Goal: Transaction & Acquisition: Purchase product/service

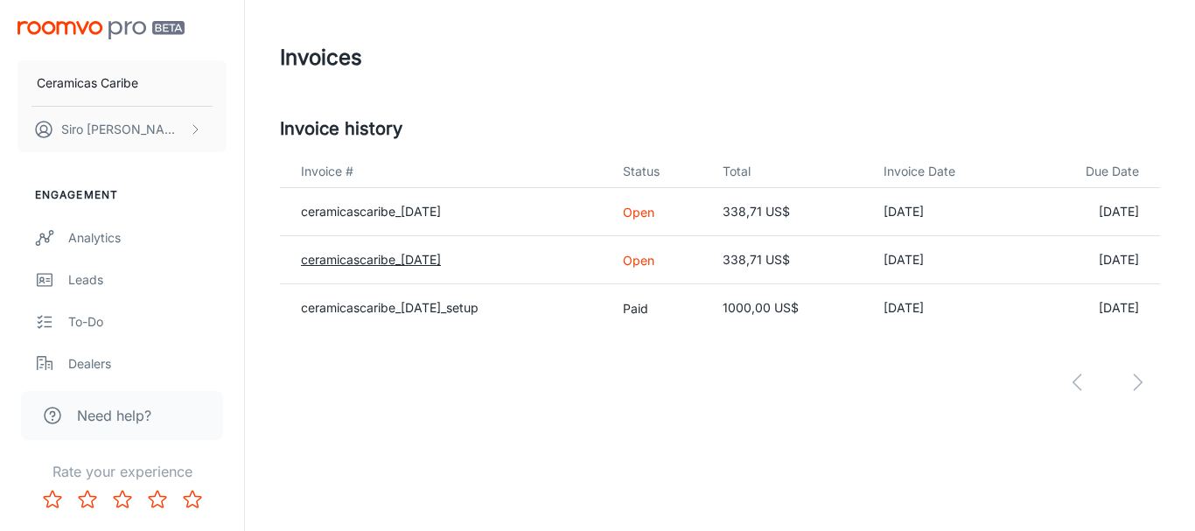
click at [372, 261] on link "ceramicascaribe_[DATE]" at bounding box center [371, 259] width 140 height 15
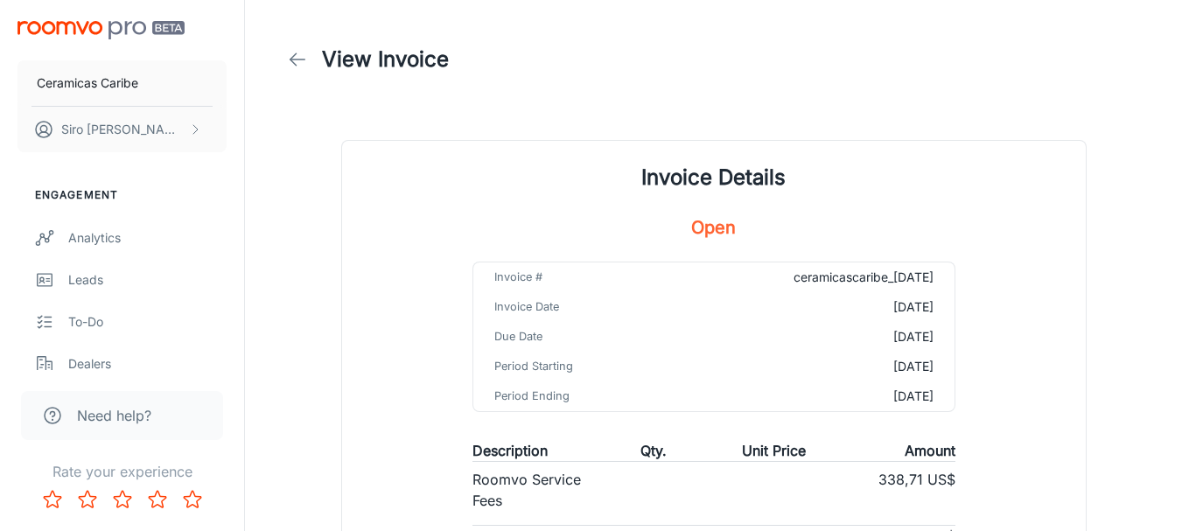
click at [295, 60] on icon at bounding box center [297, 59] width 21 height 21
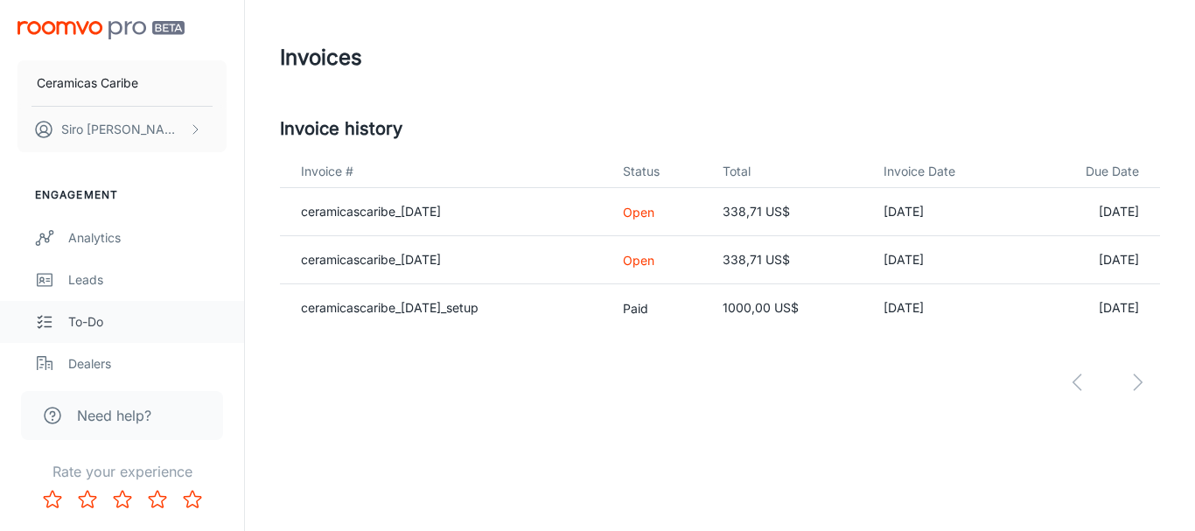
click at [52, 323] on icon "scrollable content" at bounding box center [44, 321] width 19 height 21
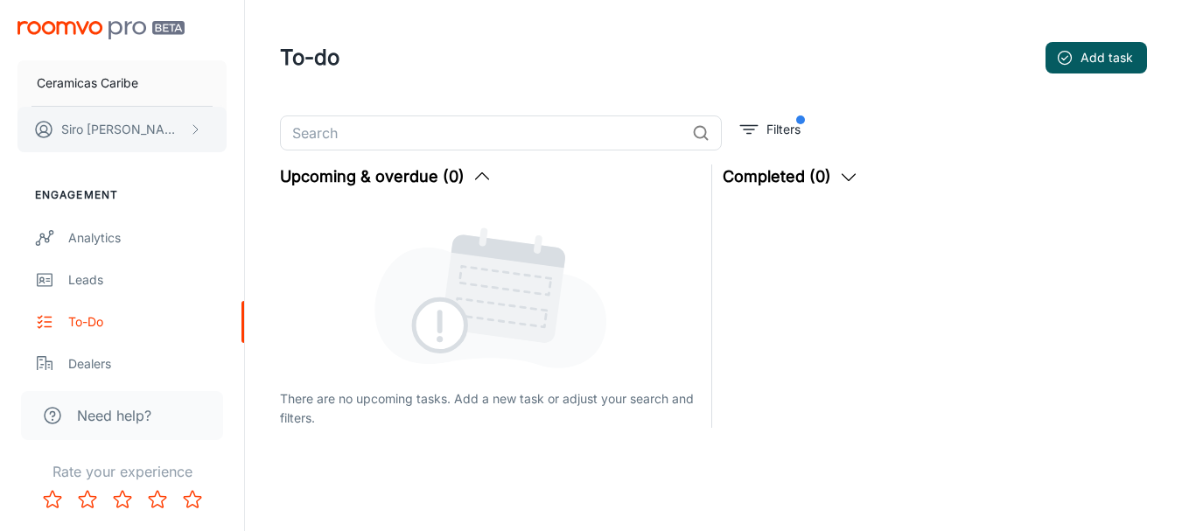
click at [189, 129] on icon "scrollable content" at bounding box center [195, 129] width 14 height 14
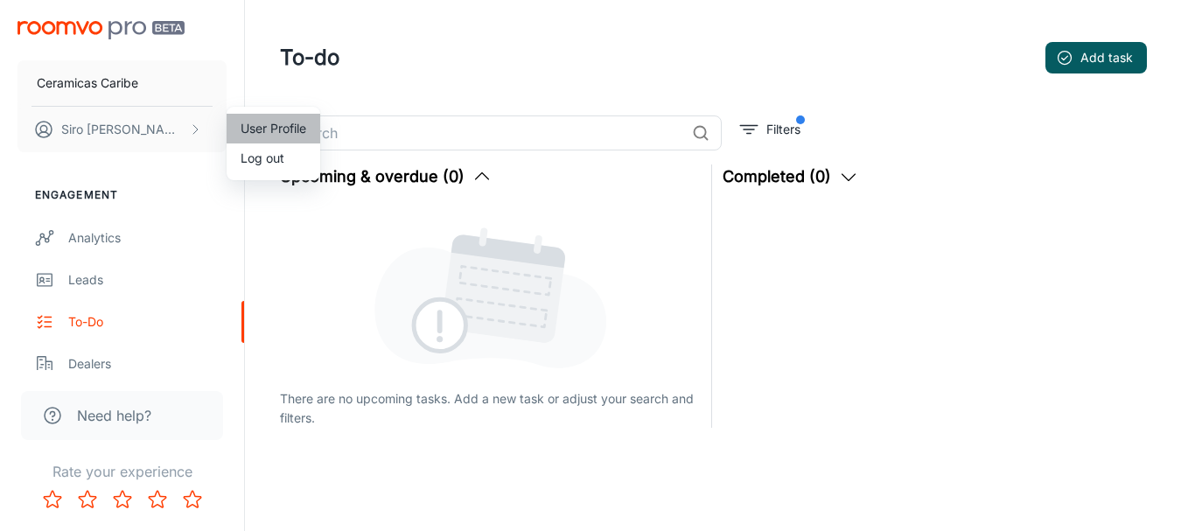
click at [284, 129] on li "User Profile" at bounding box center [274, 129] width 94 height 30
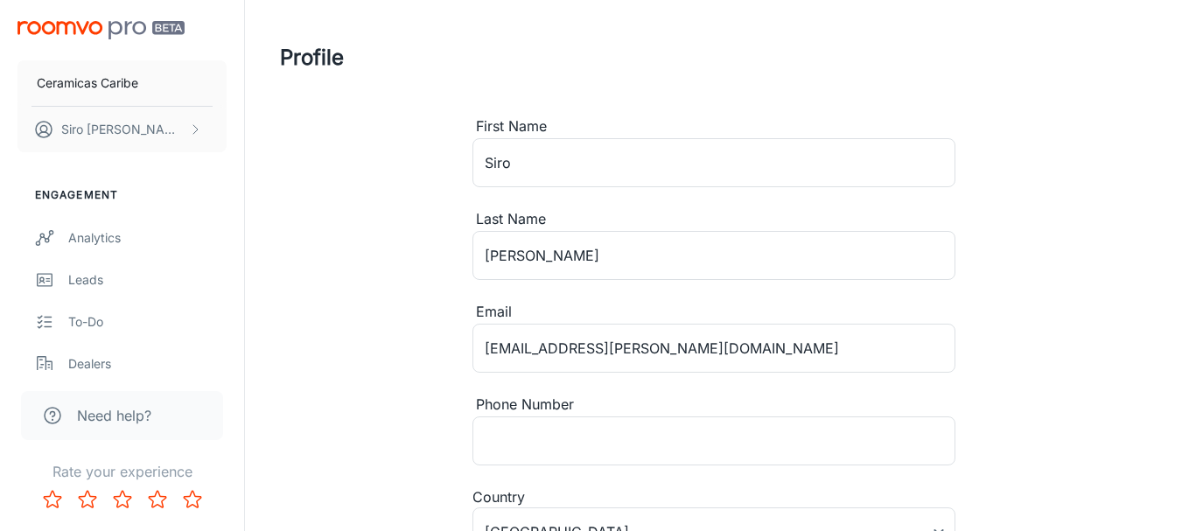
type input "[GEOGRAPHIC_DATA]"
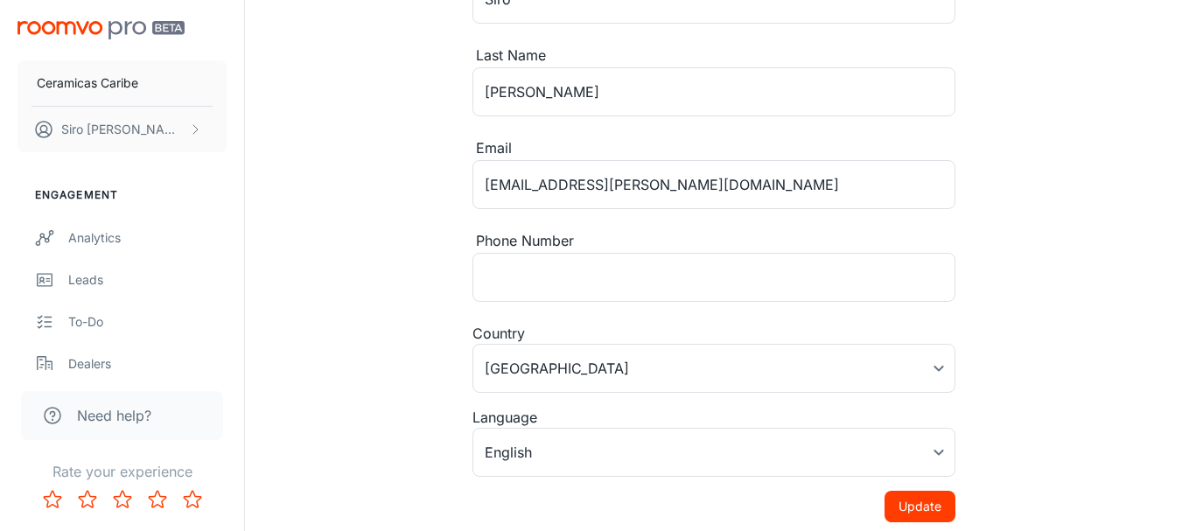
scroll to position [175, 0]
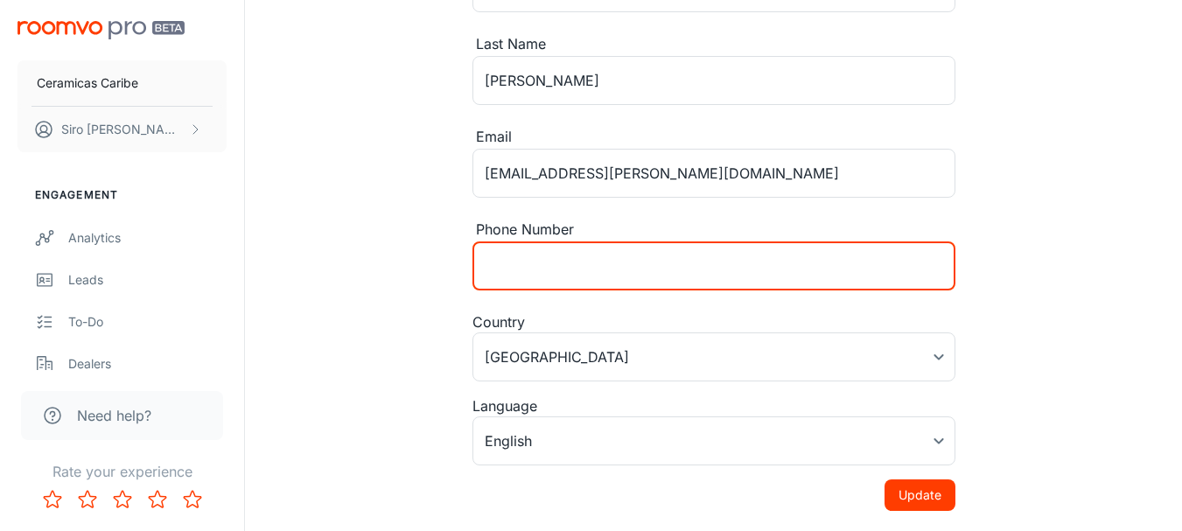
click at [708, 269] on input "Phone Number" at bounding box center [713, 265] width 483 height 49
type input "[PHONE_NUMBER]"
click at [931, 488] on button "Update" at bounding box center [919, 494] width 71 height 31
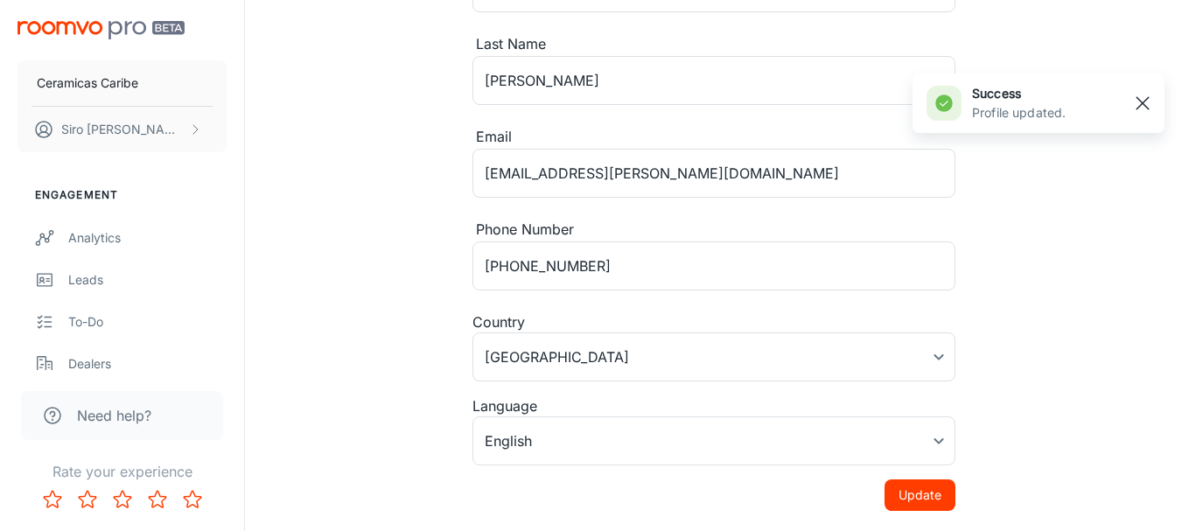
click at [1142, 103] on line "button" at bounding box center [1142, 103] width 12 height 12
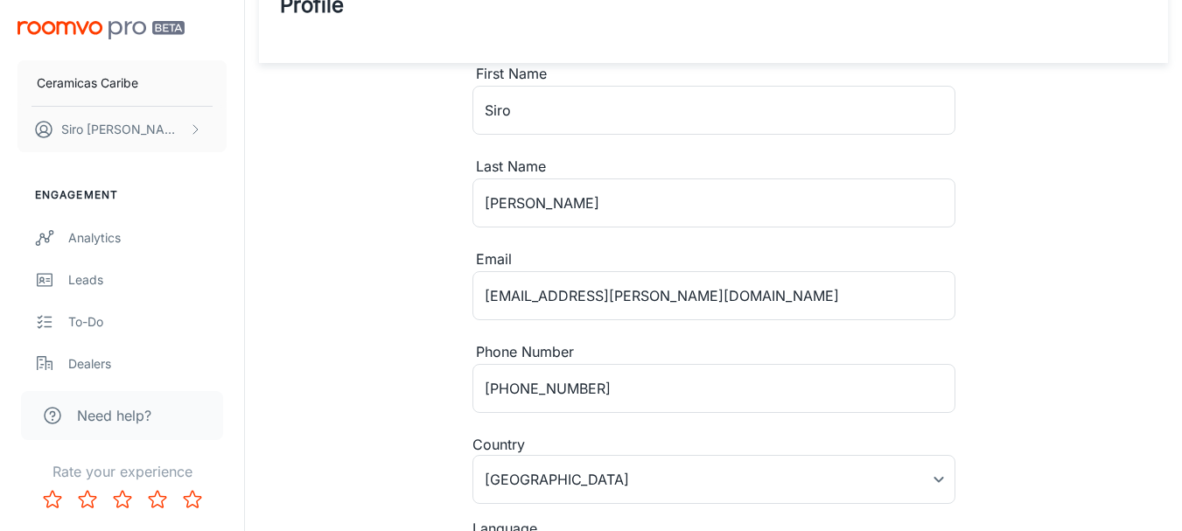
scroll to position [0, 0]
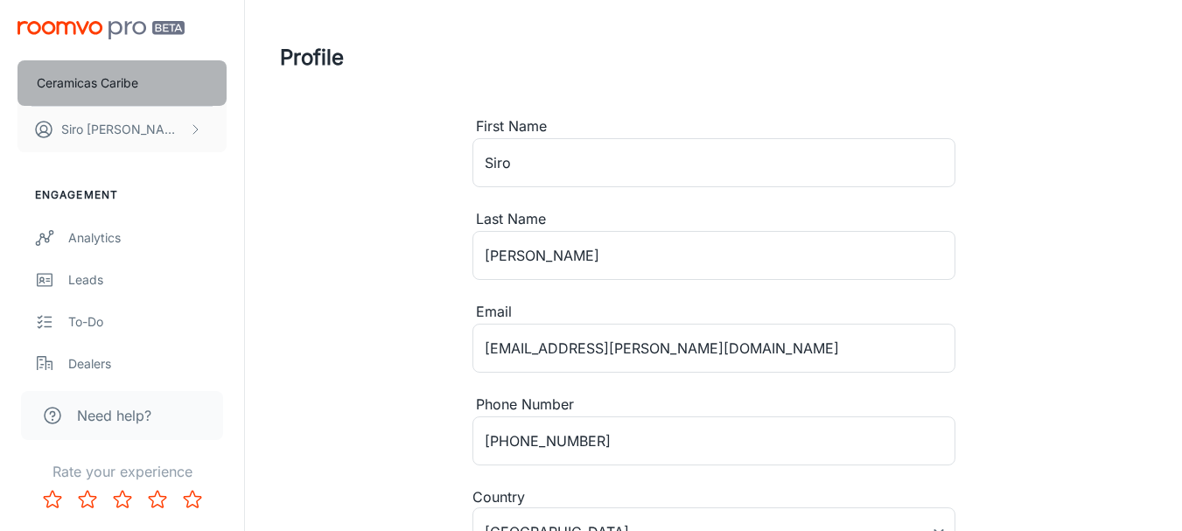
click at [105, 80] on p "Ceramicas Caribe" at bounding box center [87, 82] width 101 height 19
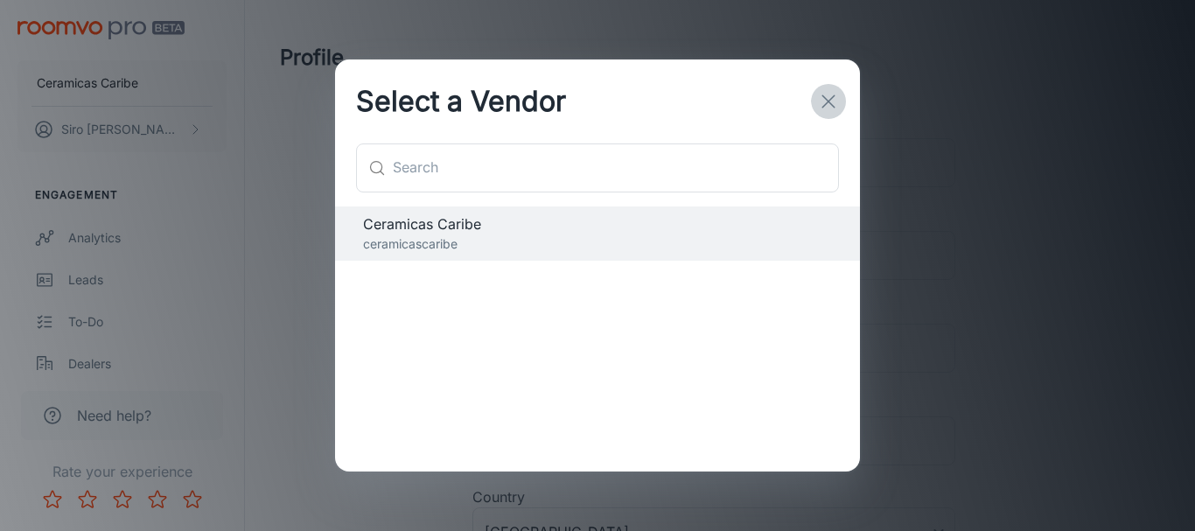
click at [831, 103] on line "button" at bounding box center [828, 101] width 12 height 12
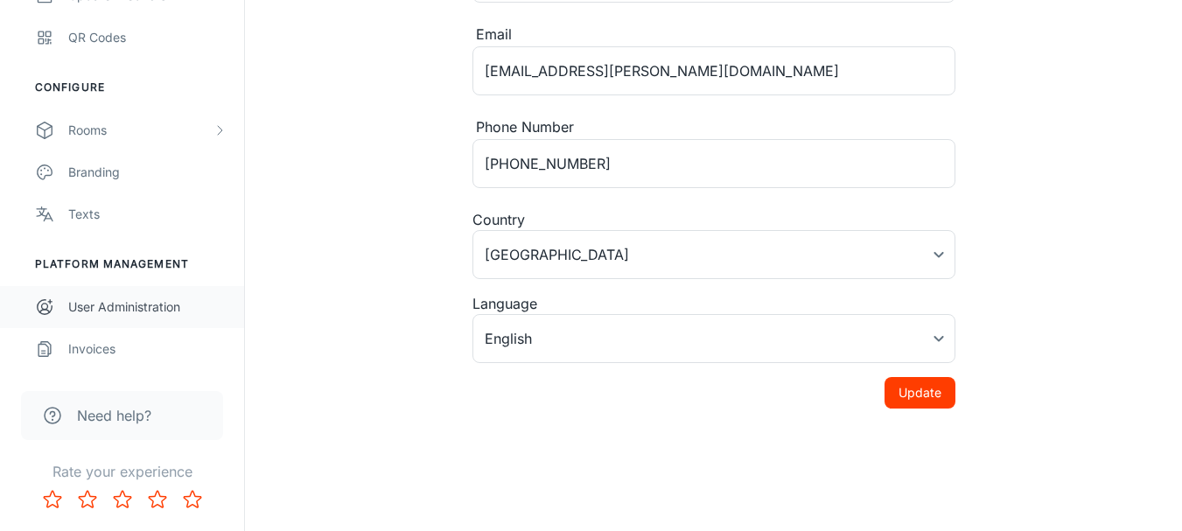
scroll to position [281, 0]
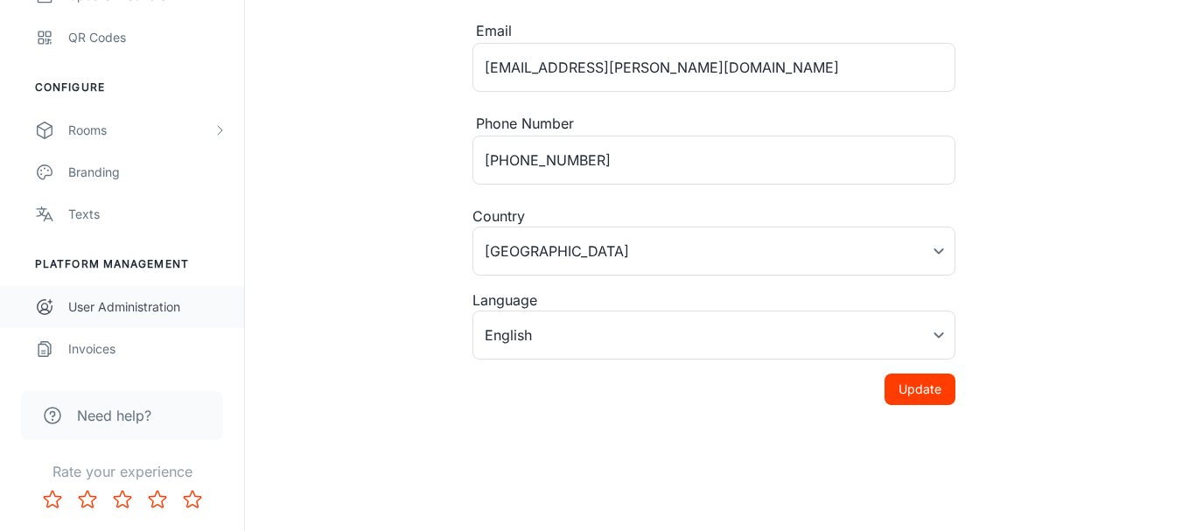
click at [116, 304] on div "User Administration" at bounding box center [147, 306] width 158 height 19
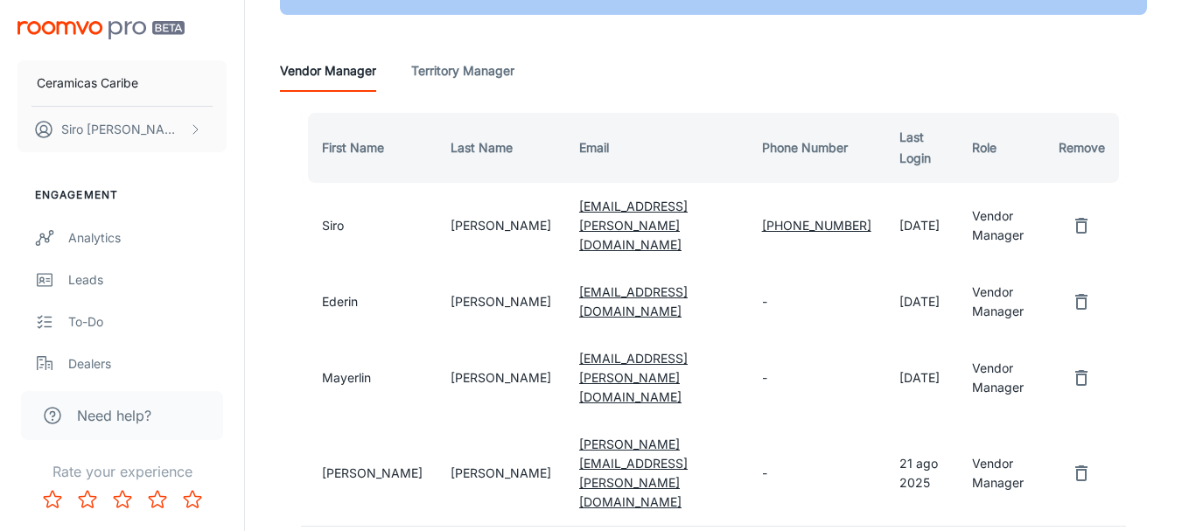
scroll to position [175, 0]
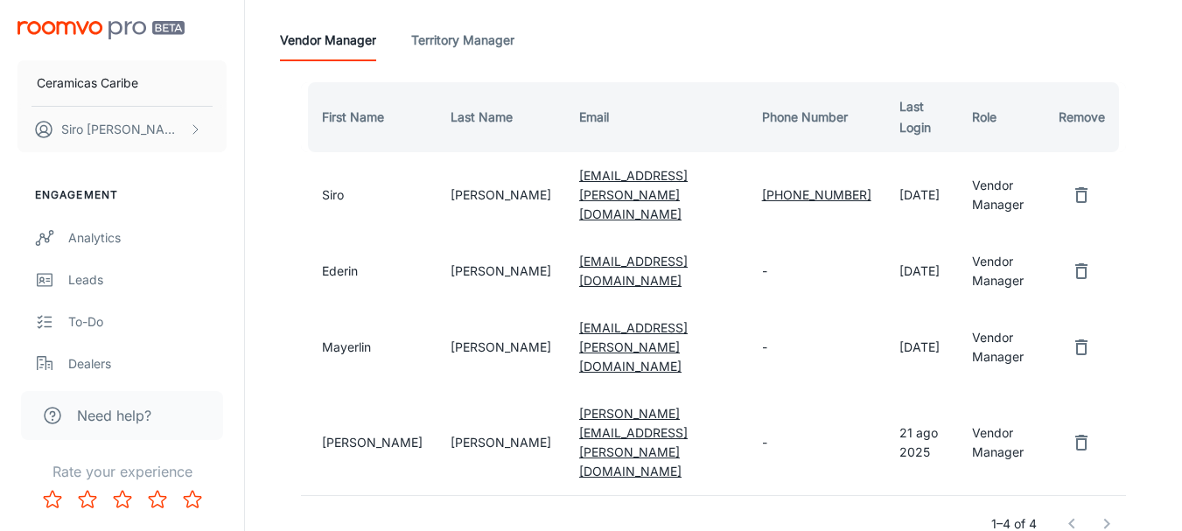
click at [465, 37] on Manager "Territory Manager" at bounding box center [462, 40] width 103 height 42
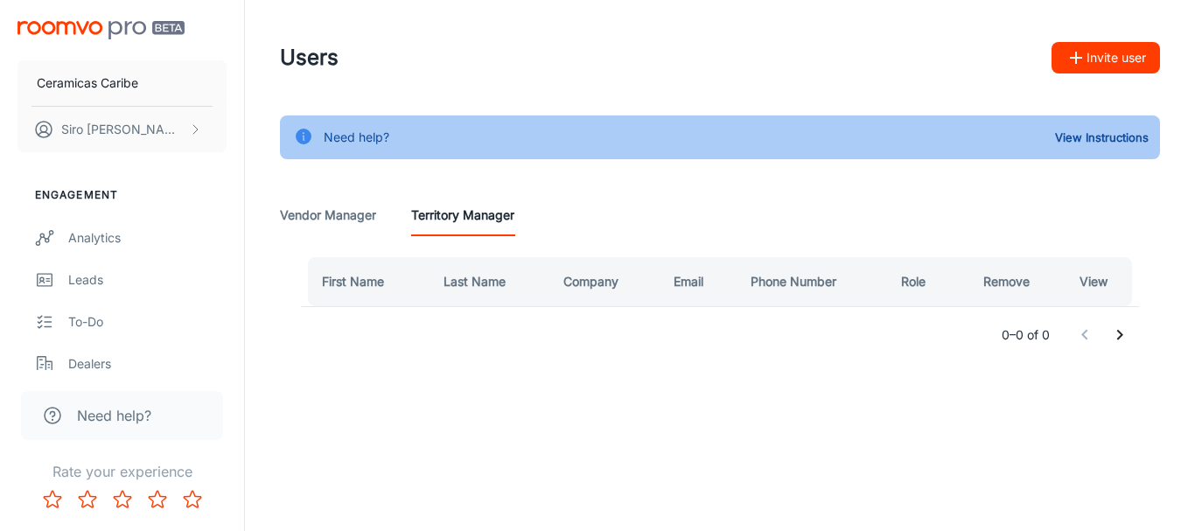
click at [333, 213] on Manager "Vendor Manager" at bounding box center [328, 215] width 96 height 42
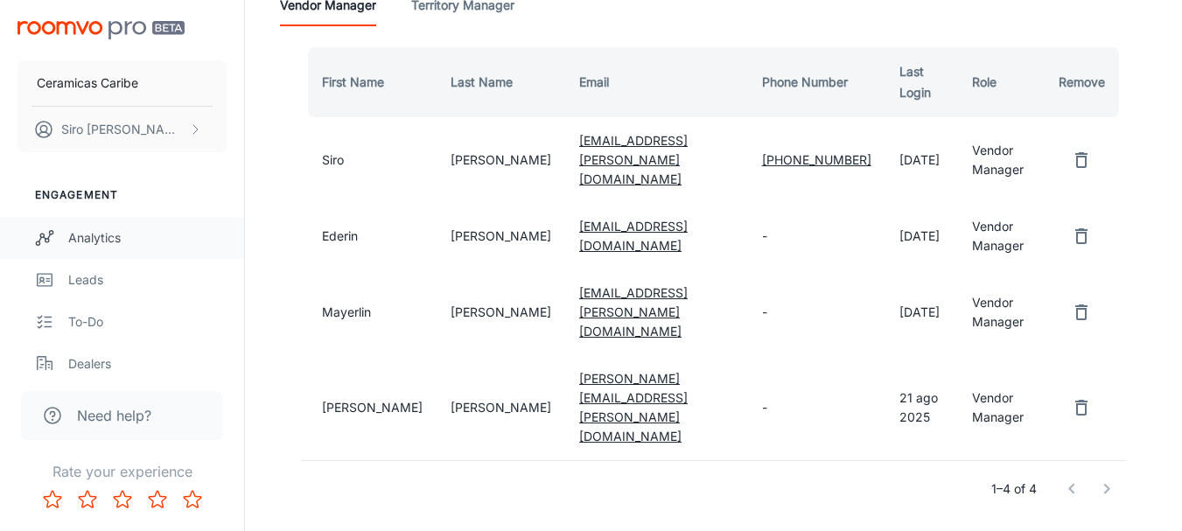
click at [82, 237] on div "Analytics" at bounding box center [147, 237] width 158 height 19
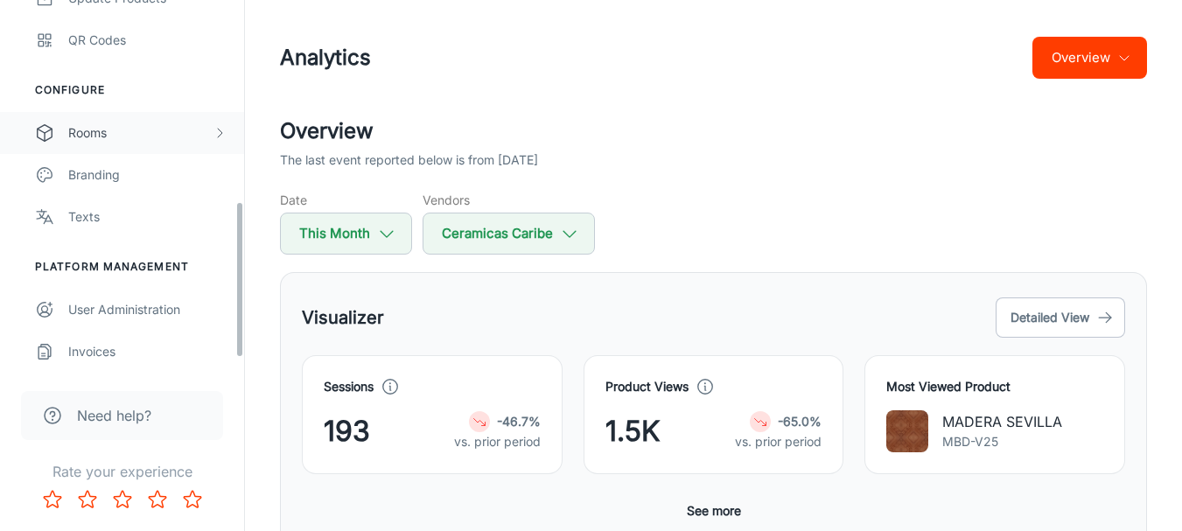
scroll to position [503, 0]
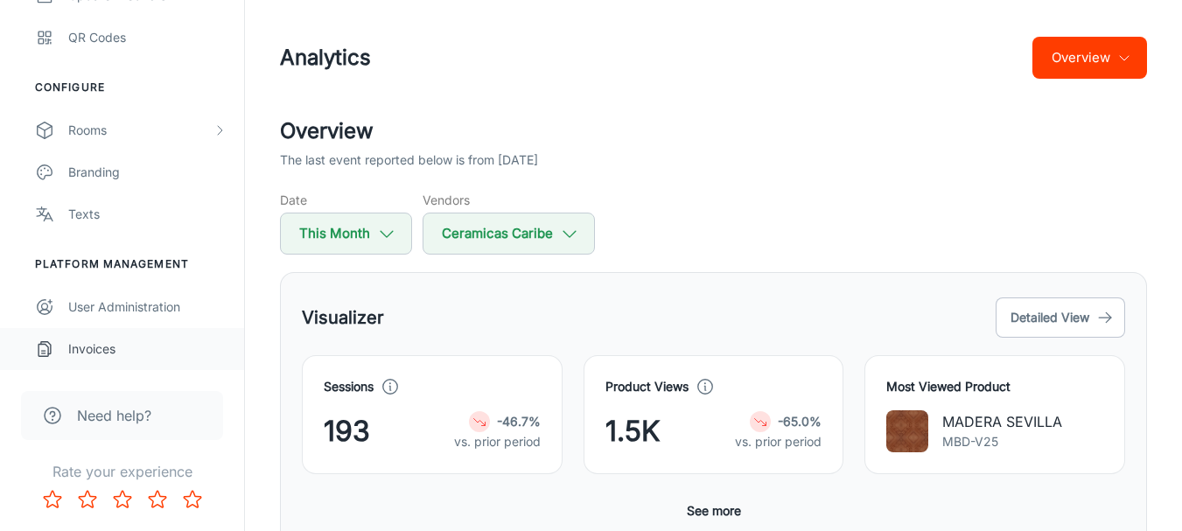
click at [84, 350] on div "Invoices" at bounding box center [147, 348] width 158 height 19
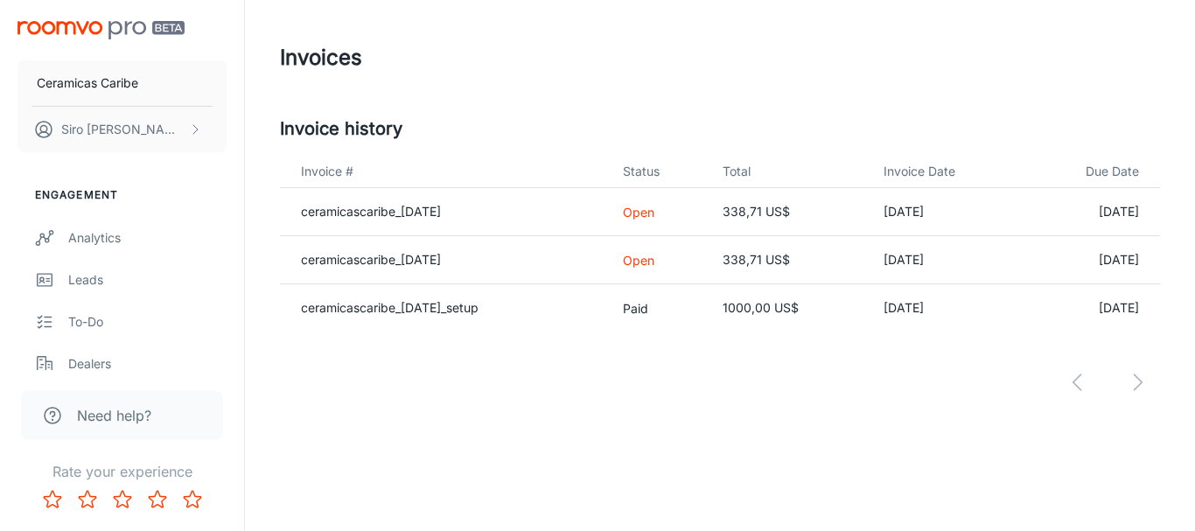
click at [1135, 379] on div at bounding box center [720, 367] width 880 height 73
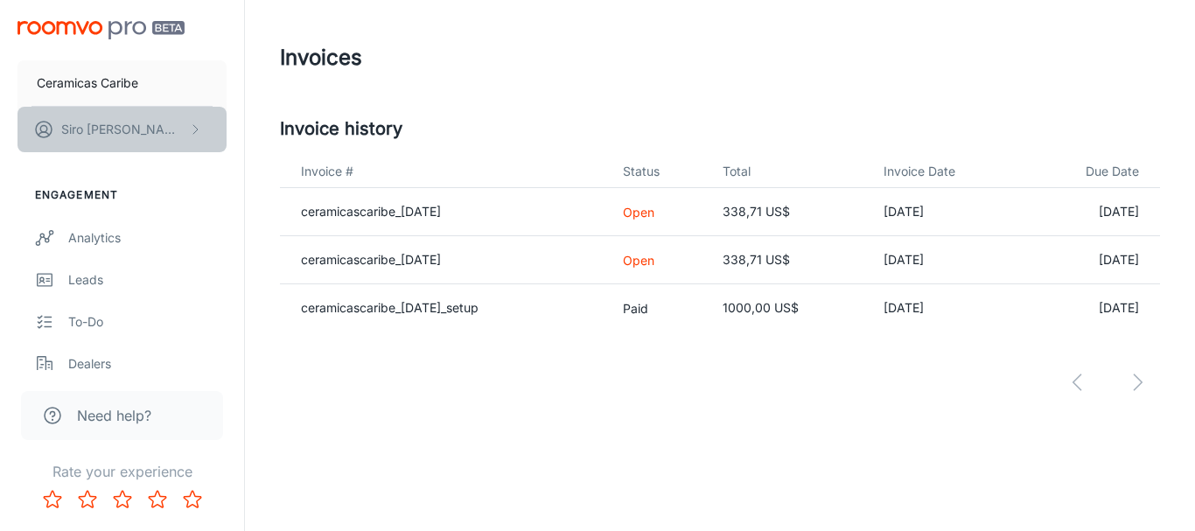
click at [189, 126] on icon "scrollable content" at bounding box center [195, 129] width 14 height 14
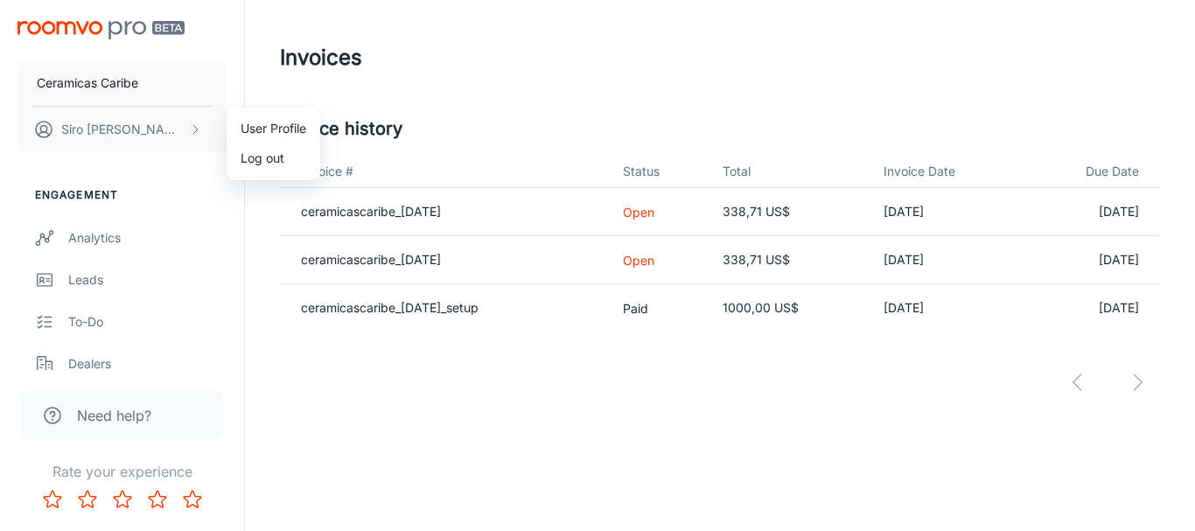
click at [258, 123] on li "User Profile" at bounding box center [274, 129] width 94 height 30
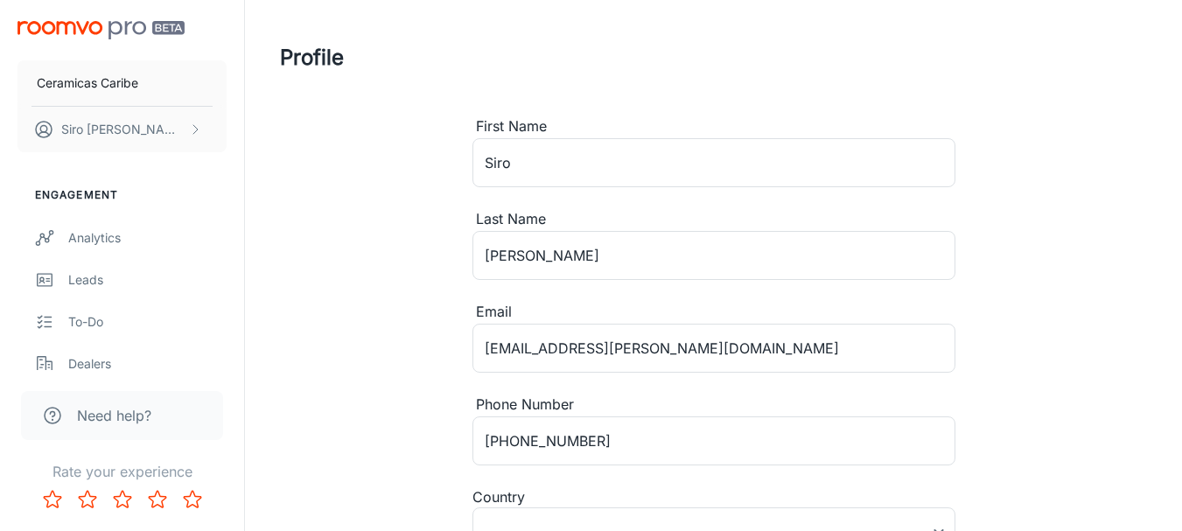
type input "[GEOGRAPHIC_DATA]"
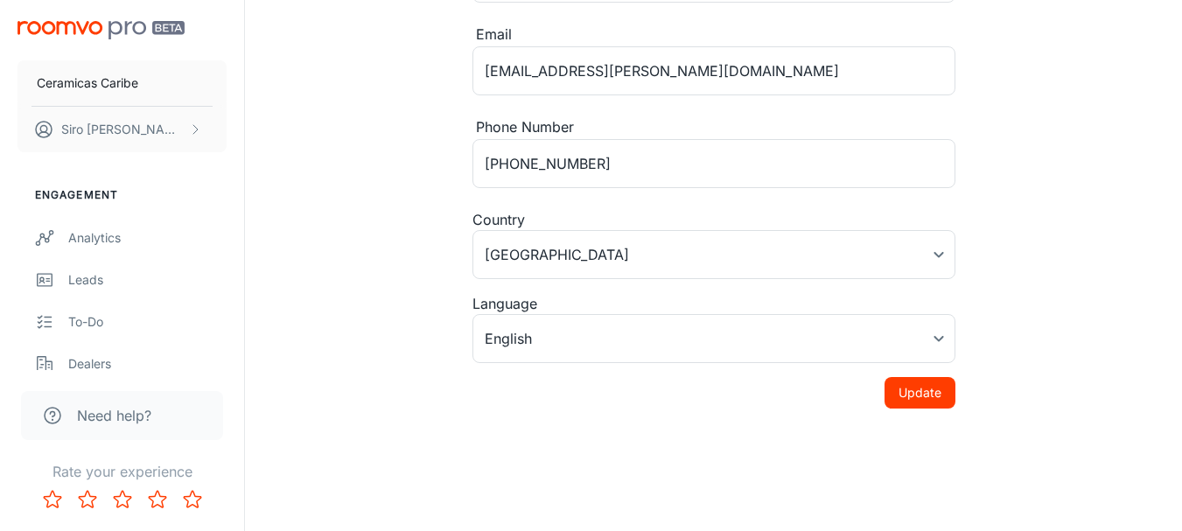
scroll to position [281, 0]
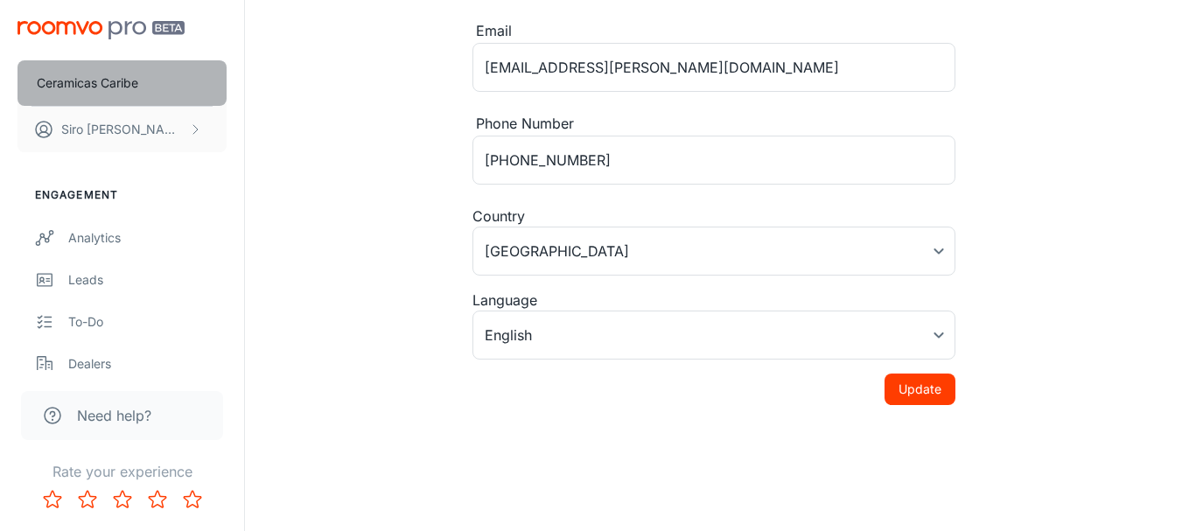
click at [67, 80] on p "Ceramicas Caribe" at bounding box center [87, 82] width 101 height 19
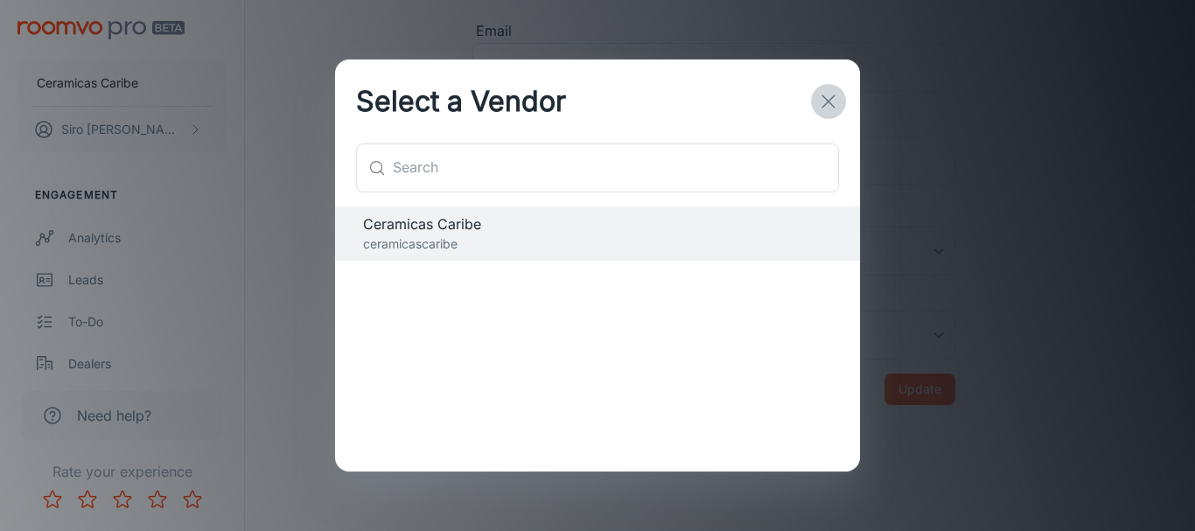
click at [830, 104] on icon "button" at bounding box center [828, 101] width 21 height 21
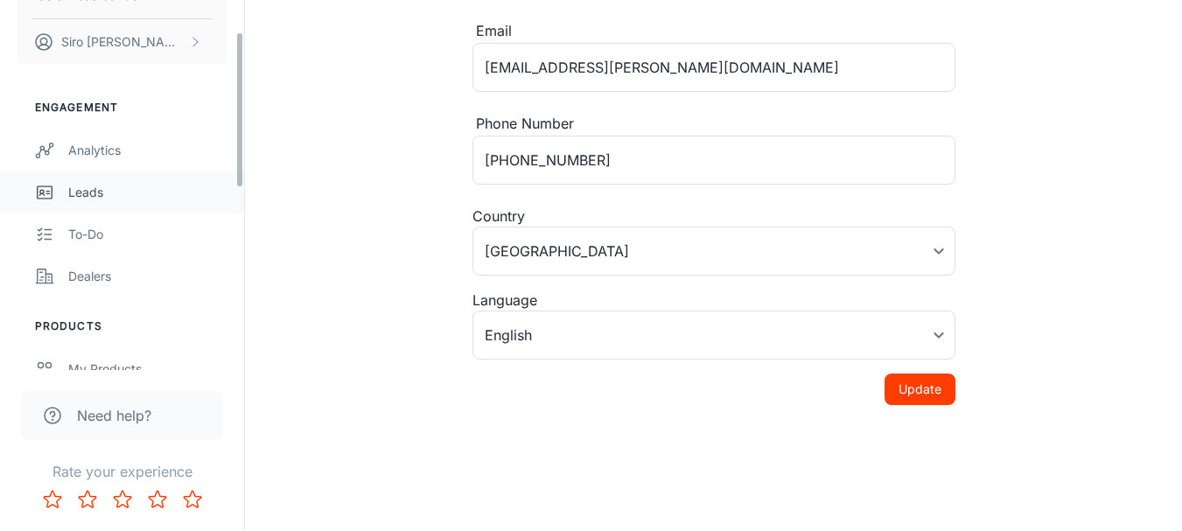
scroll to position [0, 0]
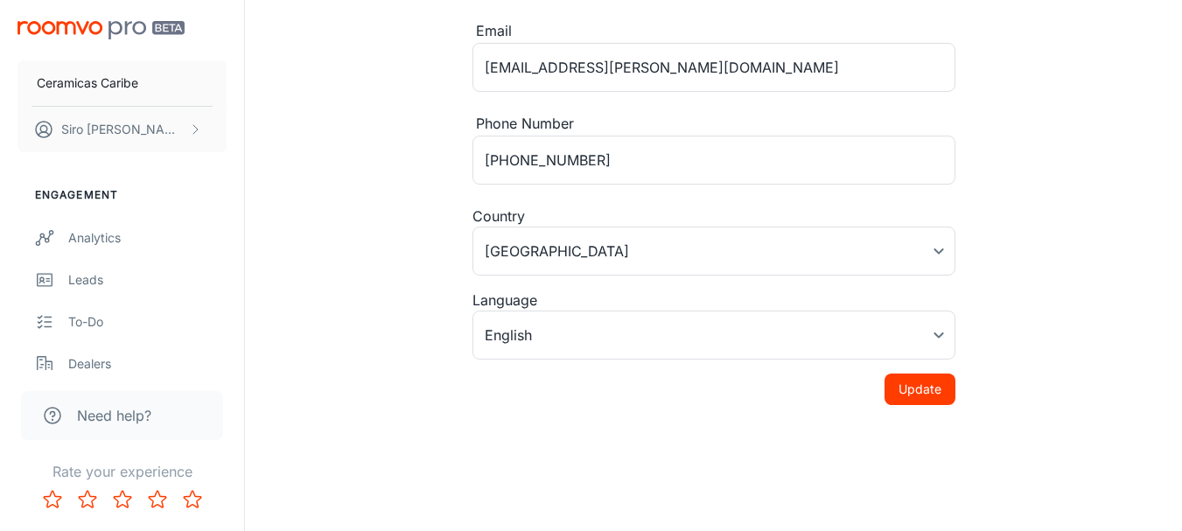
click at [106, 27] on img "scrollable content" at bounding box center [100, 30] width 167 height 18
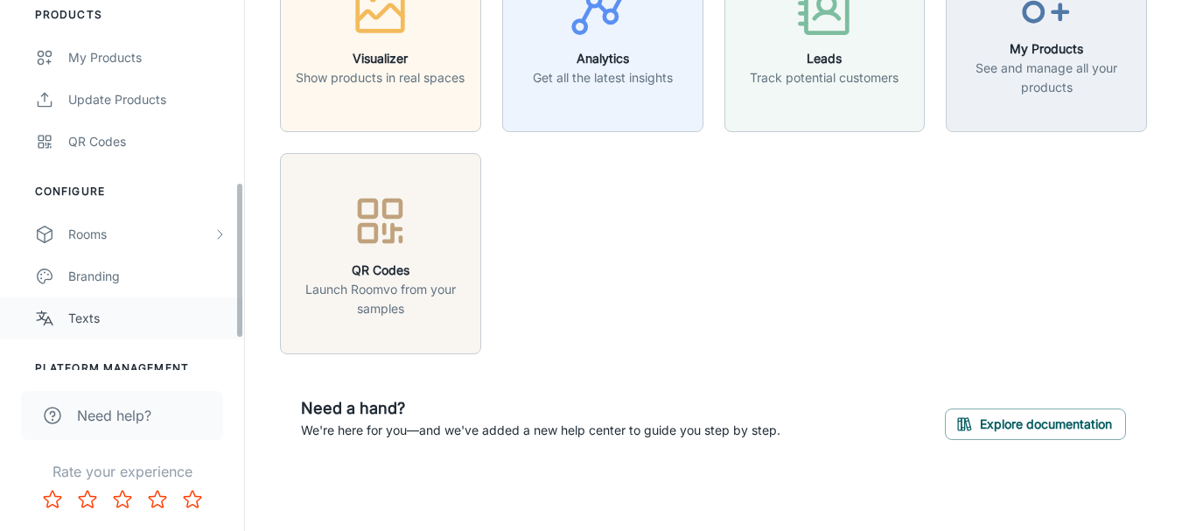
scroll to position [437, 0]
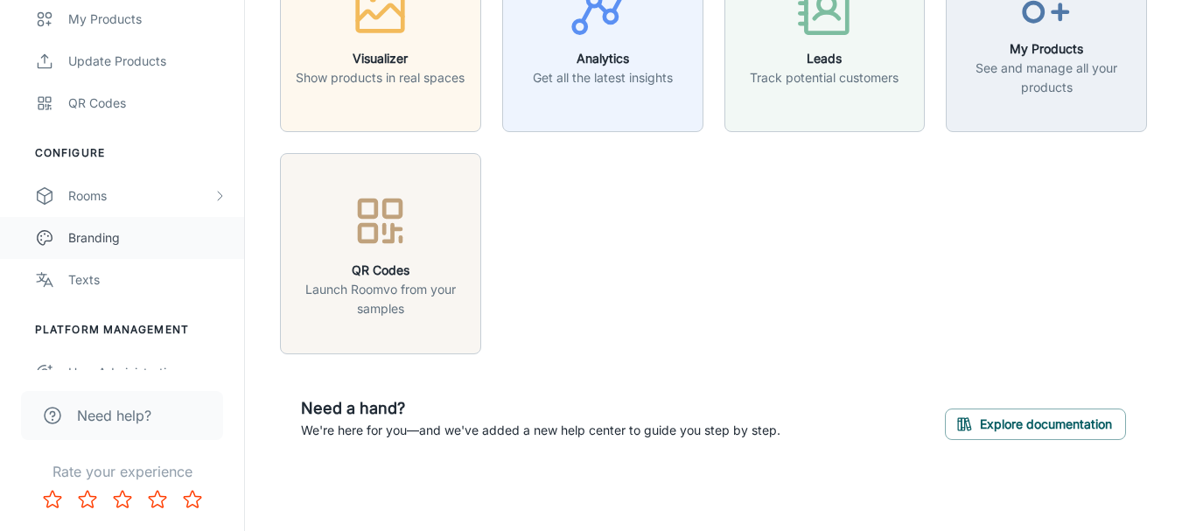
click at [91, 236] on div "Branding" at bounding box center [147, 237] width 158 height 19
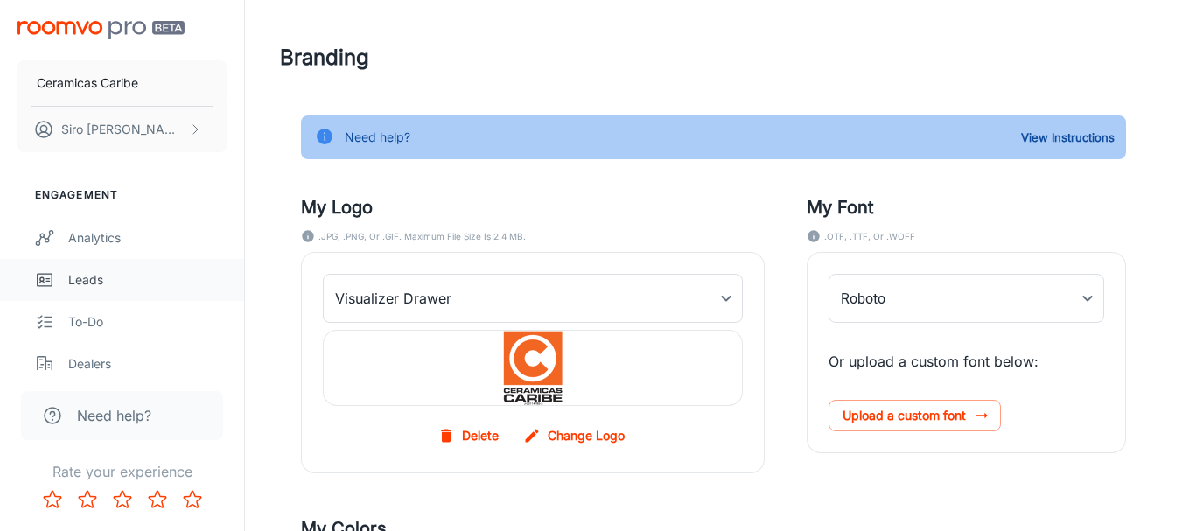
type input "Montserrat-Medium"
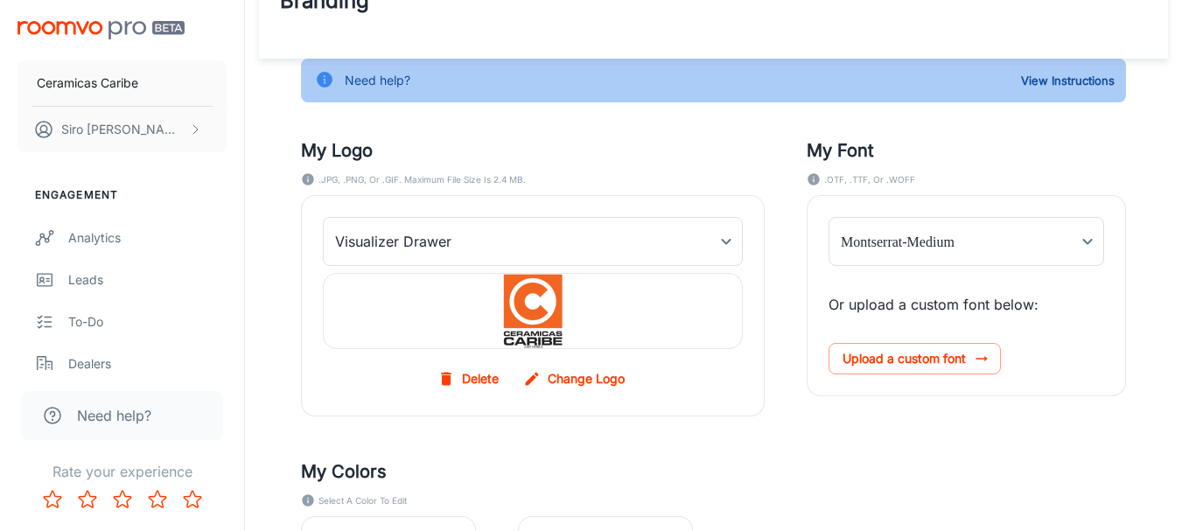
scroll to position [87, 0]
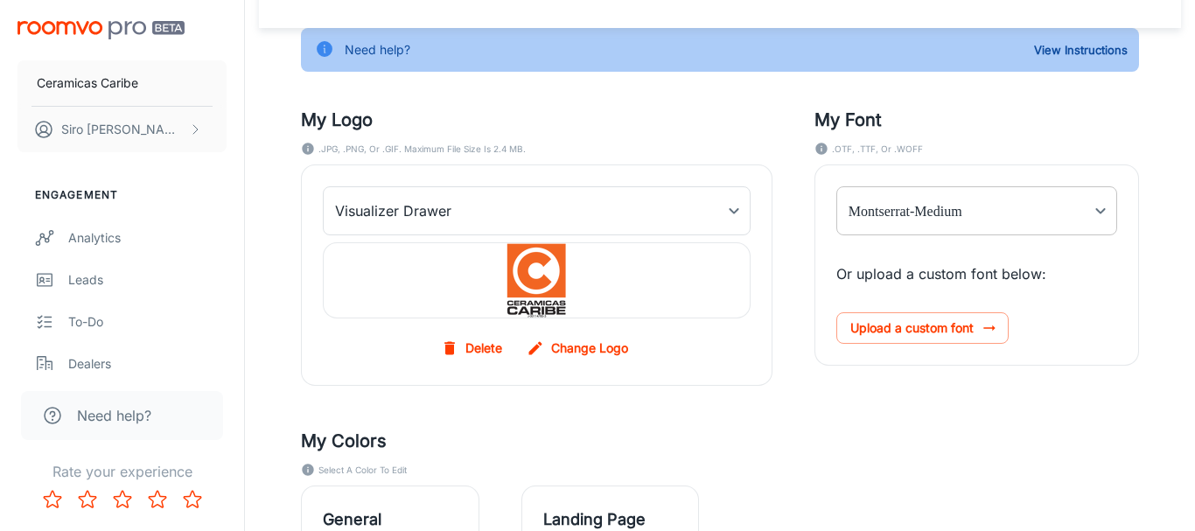
click at [1090, 217] on body "Ceramicas Caribe [PERSON_NAME] Engagement Analytics Leads To-do Dealers Product…" at bounding box center [597, 178] width 1195 height 531
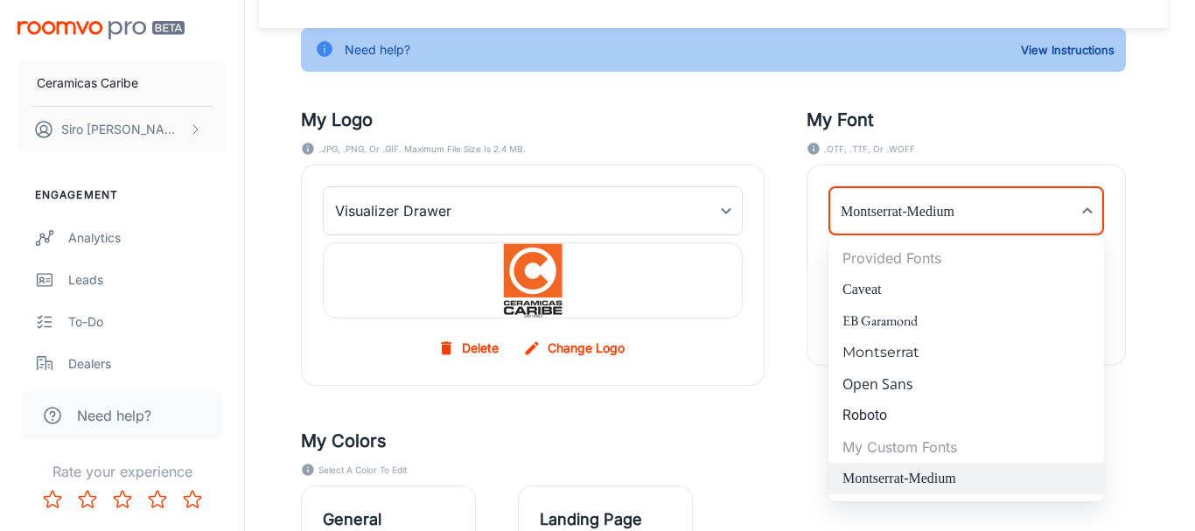
click at [1089, 217] on div at bounding box center [597, 265] width 1195 height 531
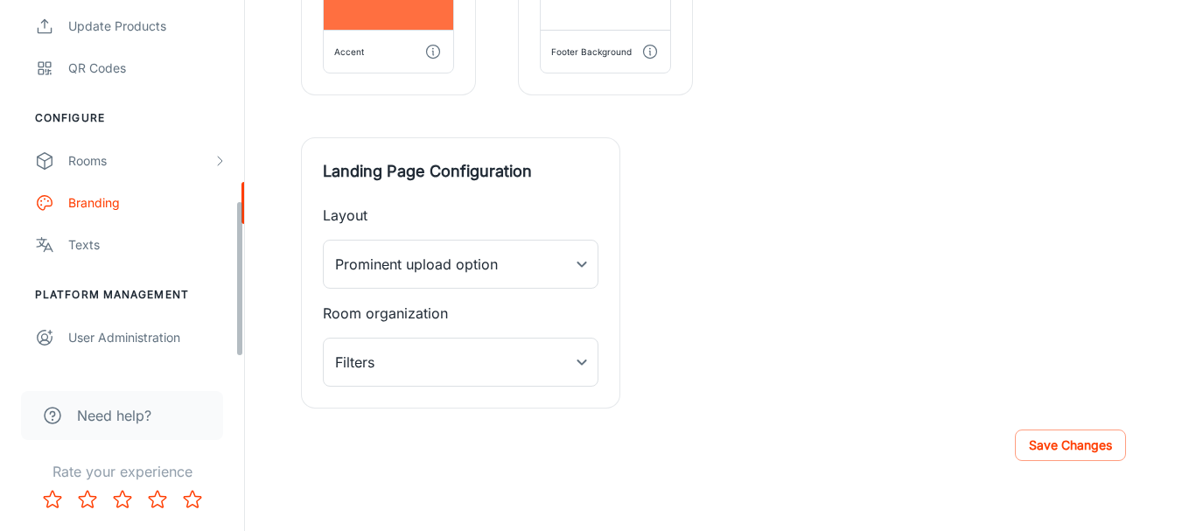
scroll to position [503, 0]
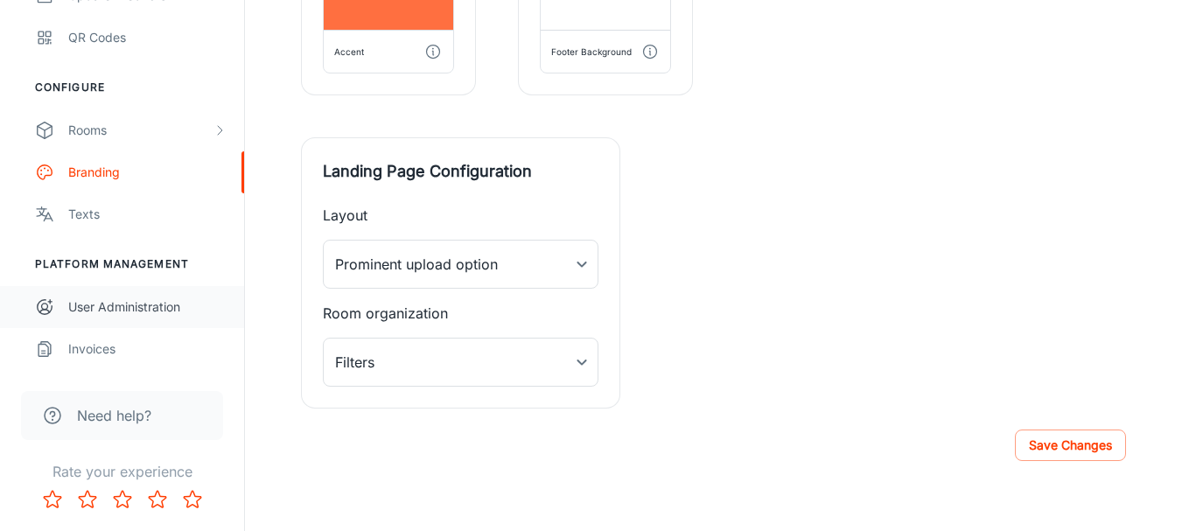
click at [113, 305] on div "User Administration" at bounding box center [147, 306] width 158 height 19
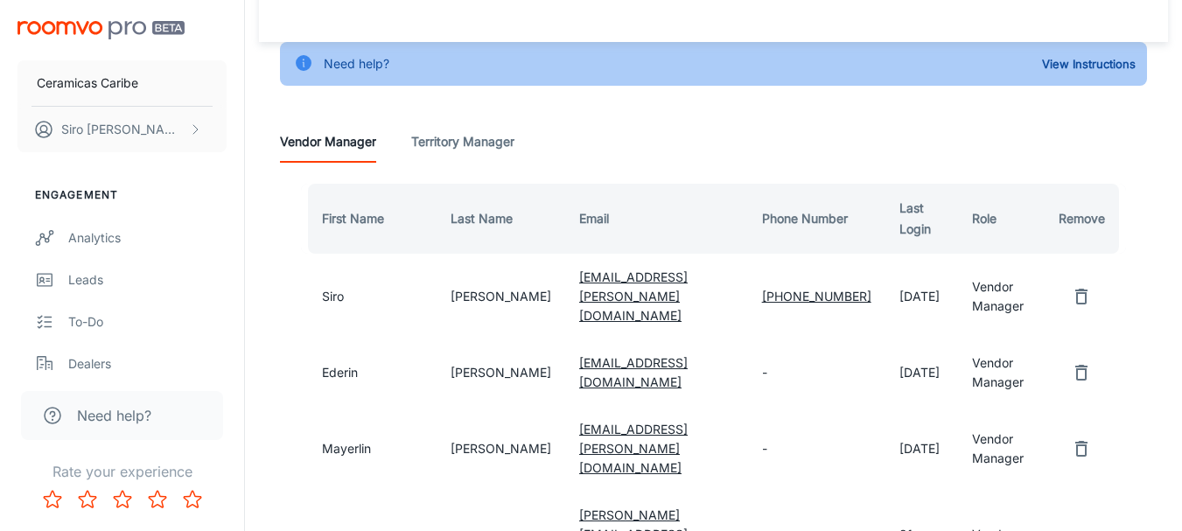
scroll to position [35, 0]
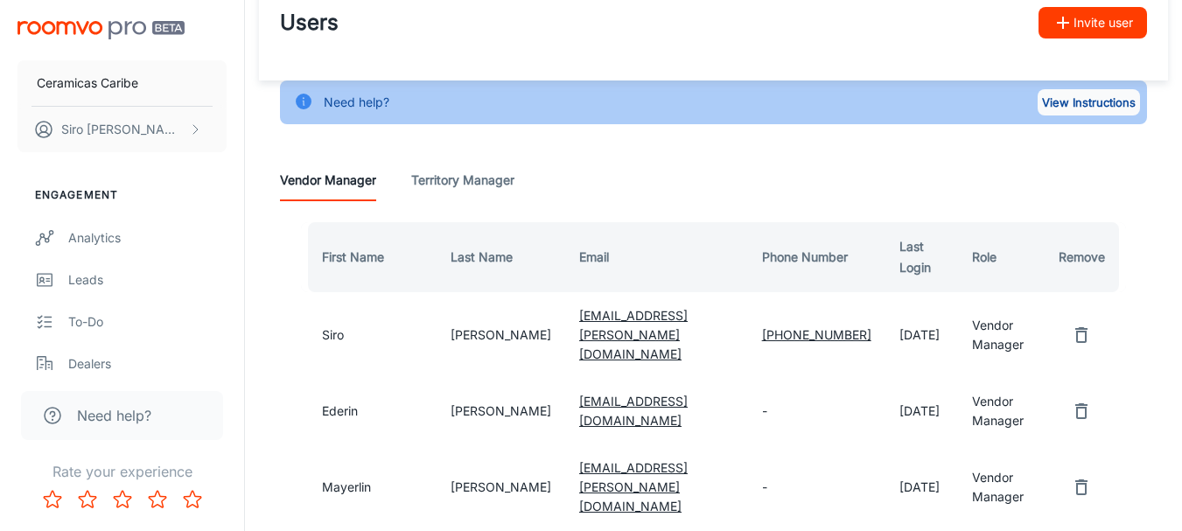
click at [1088, 104] on button "View Instructions" at bounding box center [1088, 102] width 102 height 26
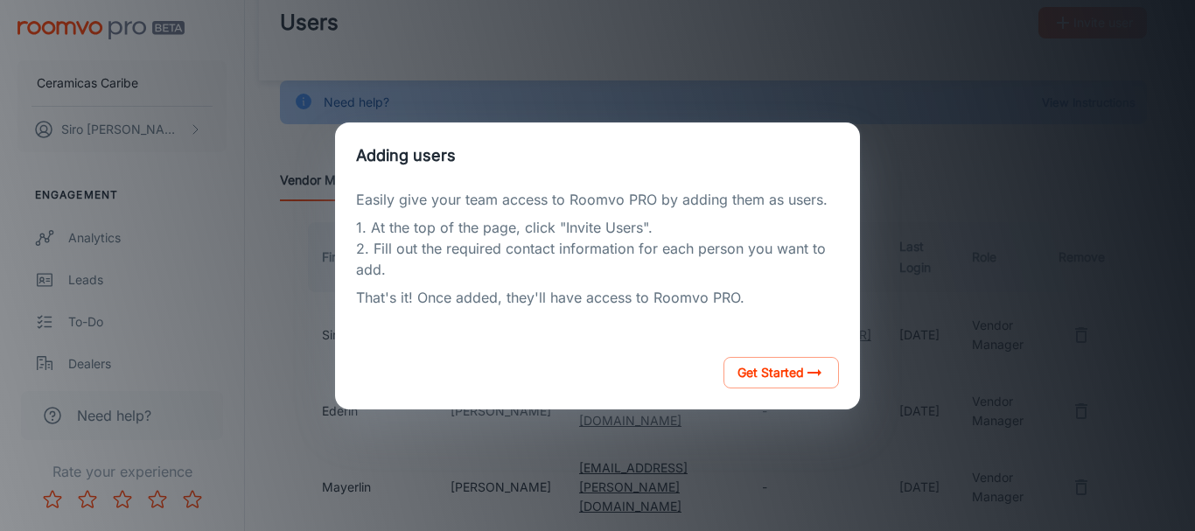
click at [939, 257] on div "Adding users Easily give your team access to Roomvo PRO by adding them as users…" at bounding box center [597, 265] width 1153 height 489
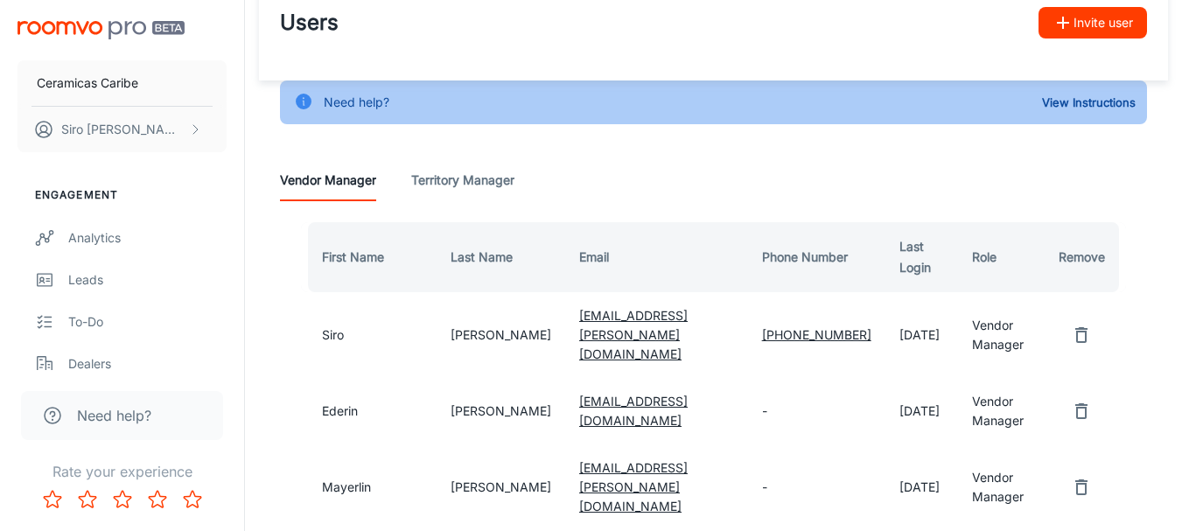
click at [352, 104] on div "Need help?" at bounding box center [357, 102] width 66 height 33
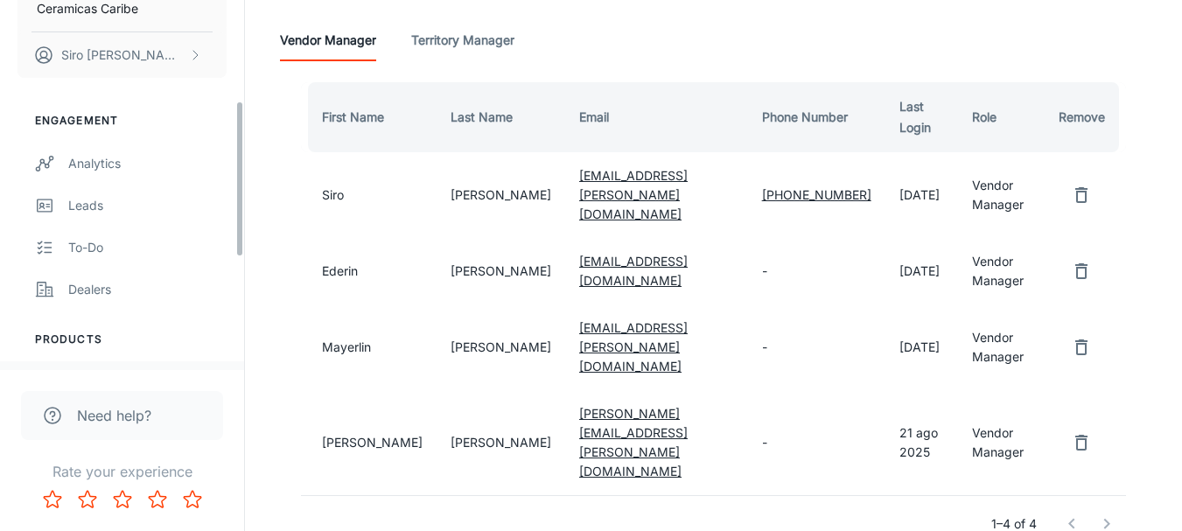
scroll to position [262, 0]
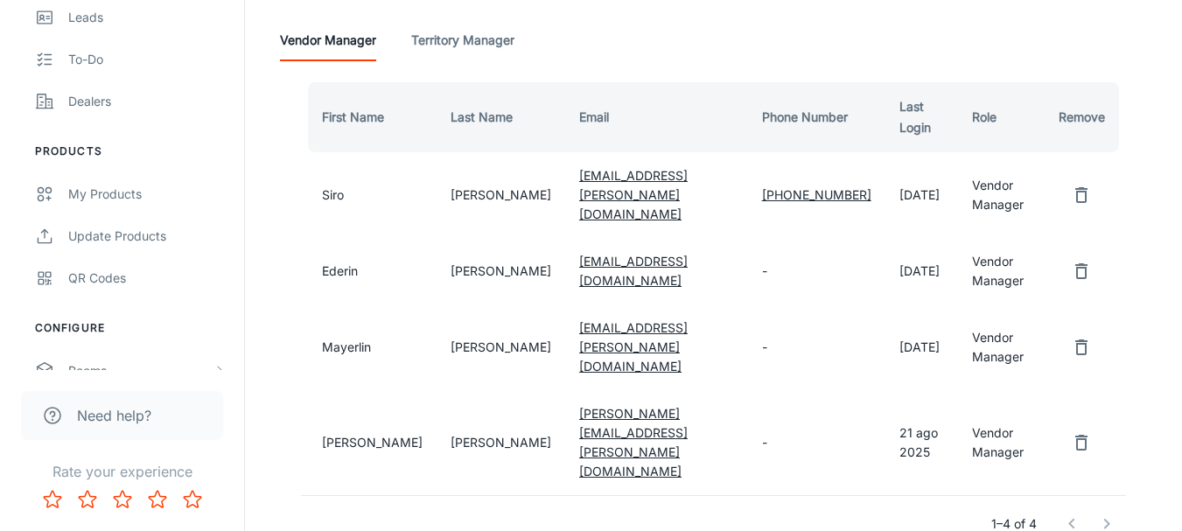
click at [118, 415] on span "Need help?" at bounding box center [114, 415] width 74 height 21
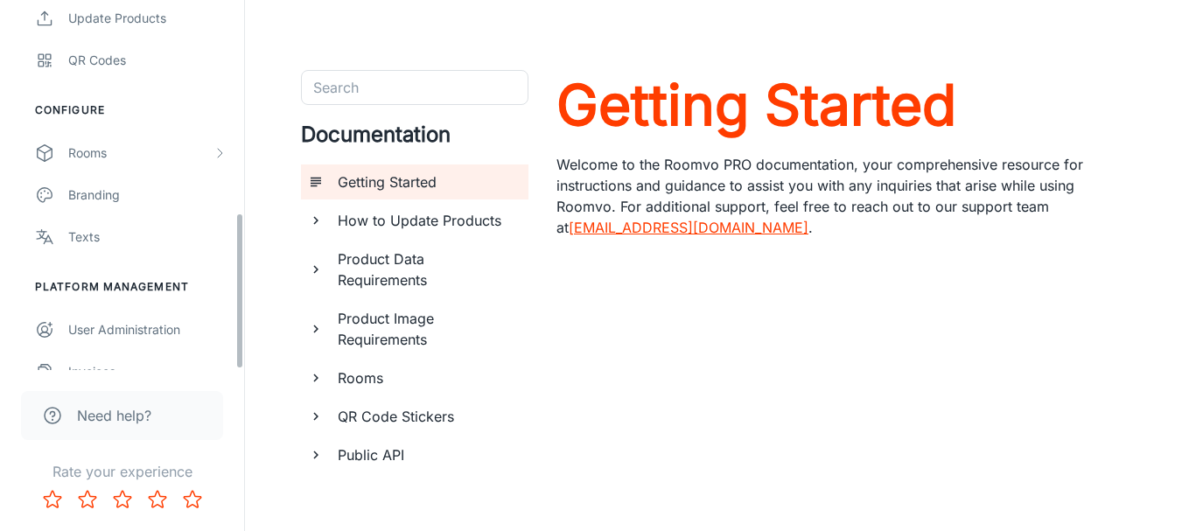
scroll to position [503, 0]
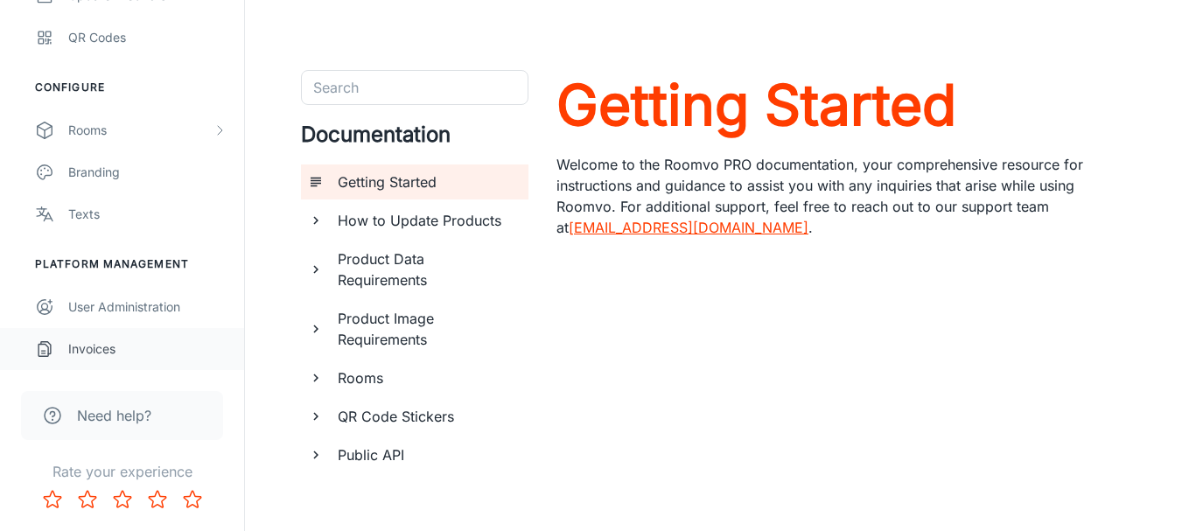
click at [85, 345] on div "Invoices" at bounding box center [147, 348] width 158 height 19
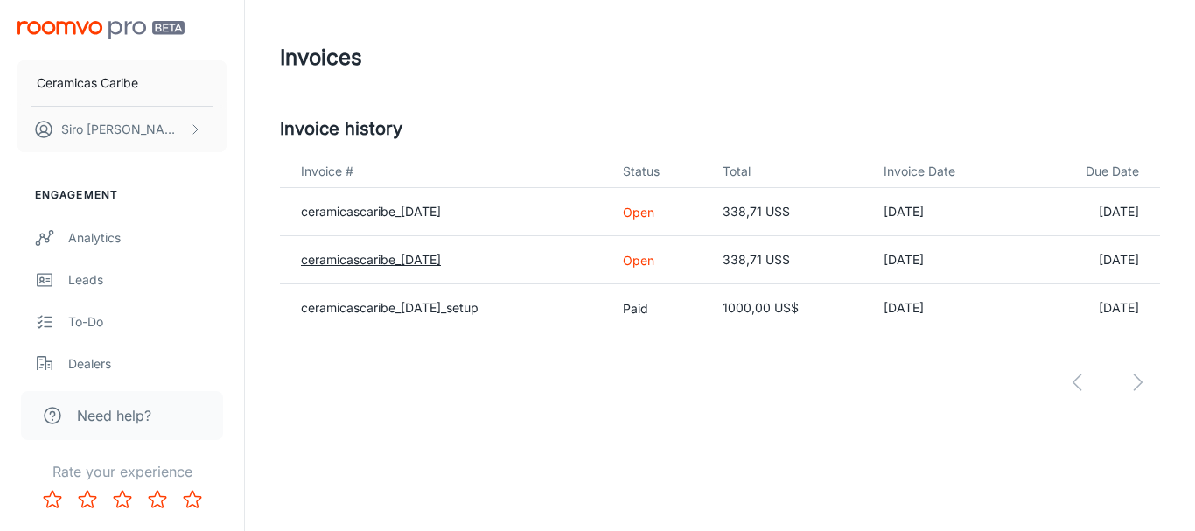
click at [352, 260] on link "ceramicascaribe_[DATE]" at bounding box center [371, 259] width 140 height 15
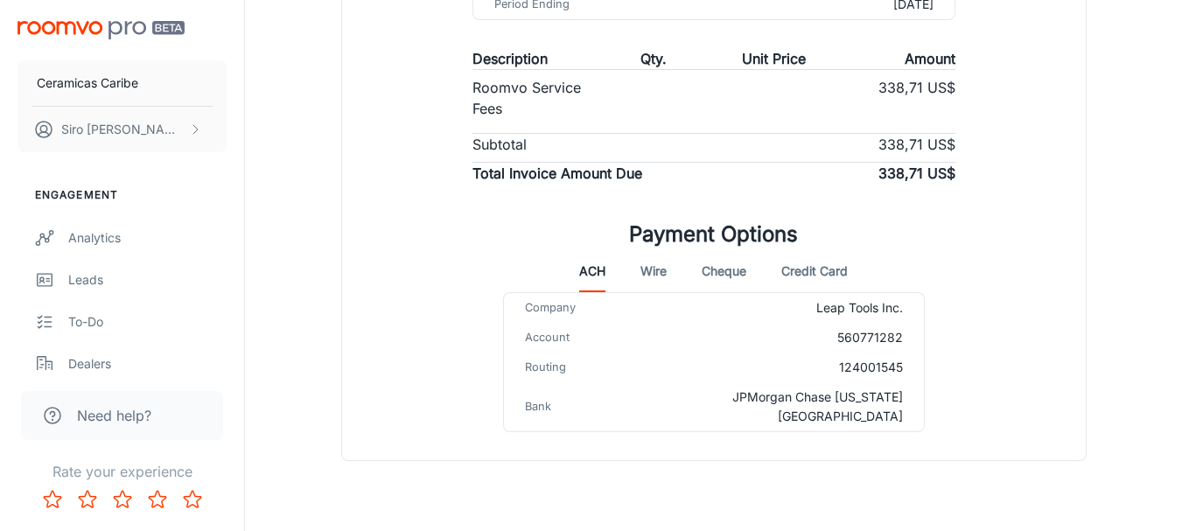
scroll to position [415, 0]
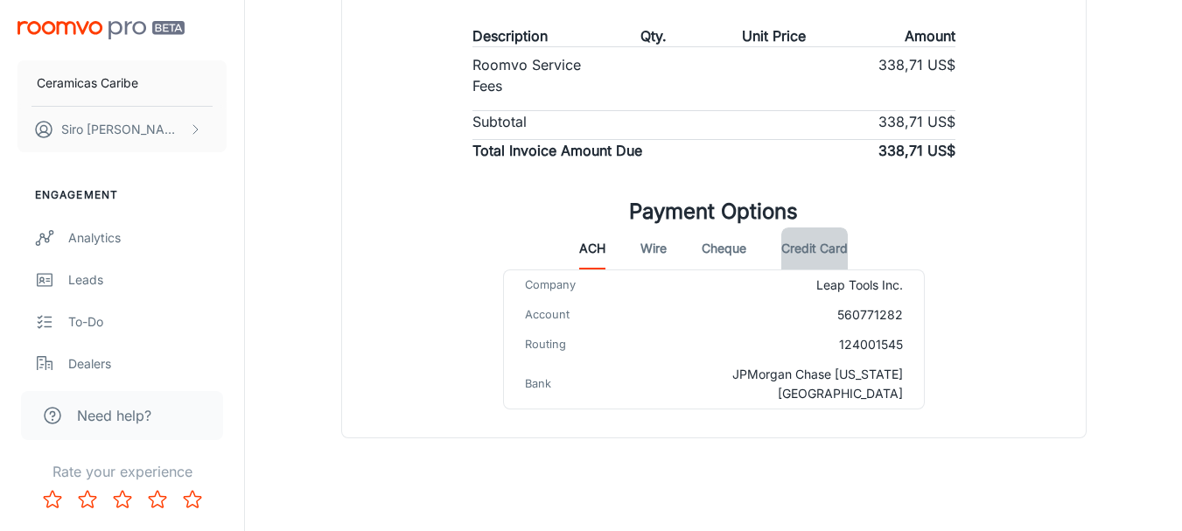
click at [815, 247] on button "Credit Card" at bounding box center [814, 248] width 66 height 42
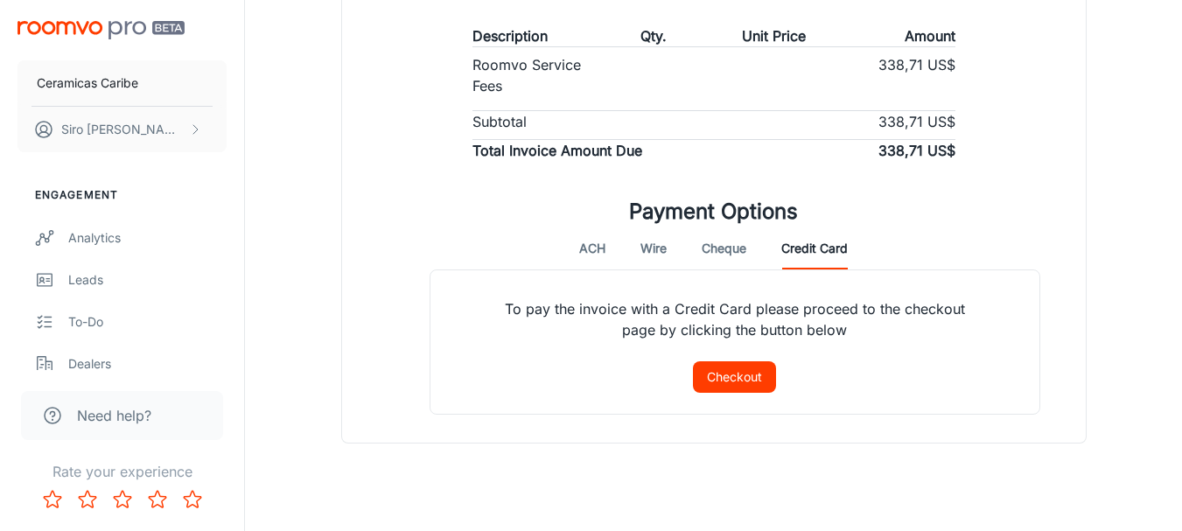
click at [601, 253] on button "ACH" at bounding box center [592, 248] width 26 height 42
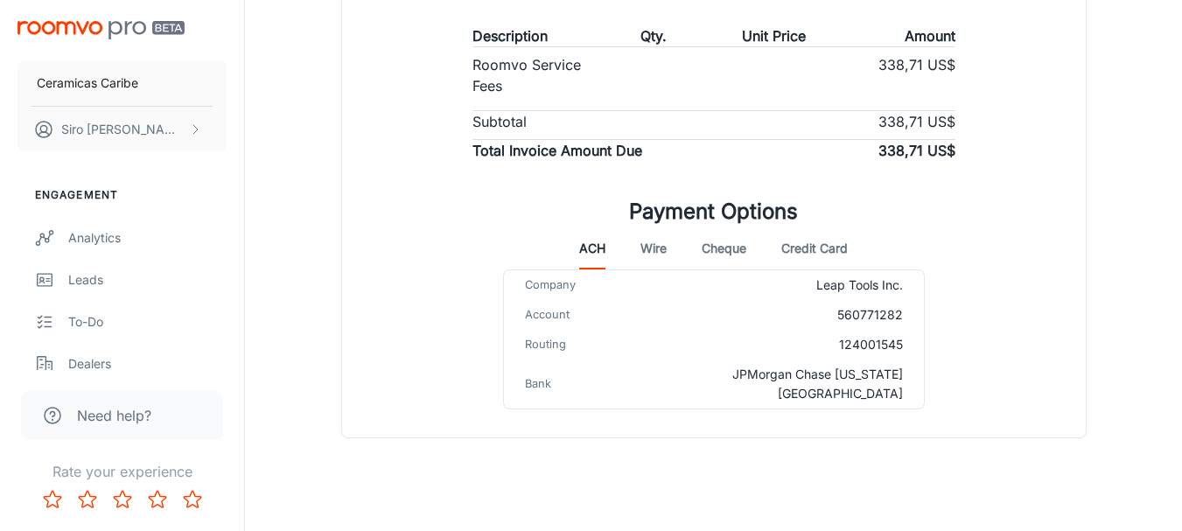
click at [659, 246] on button "Wire" at bounding box center [653, 248] width 26 height 42
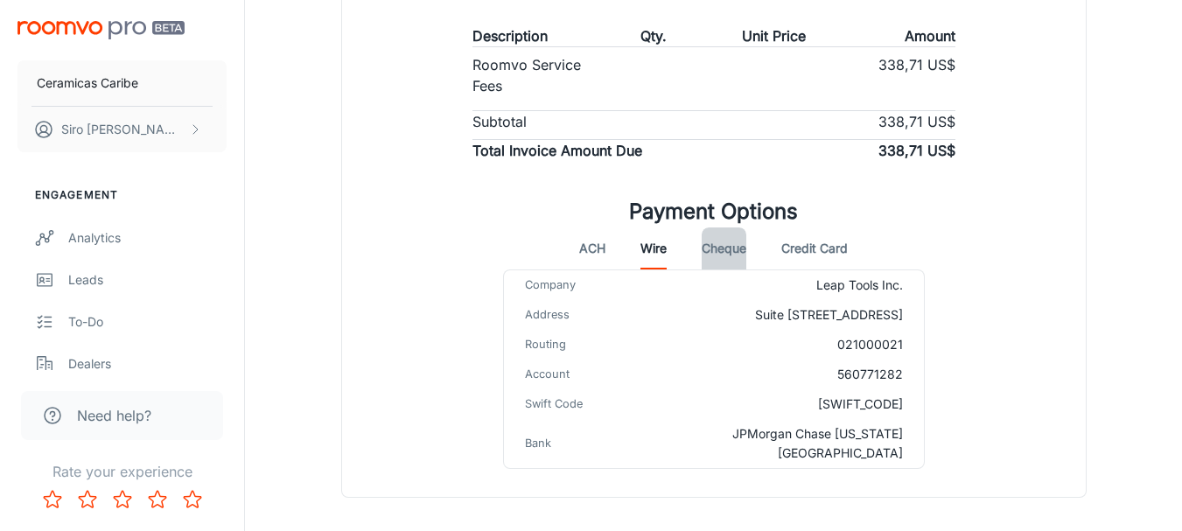
click at [733, 246] on button "Cheque" at bounding box center [723, 248] width 45 height 42
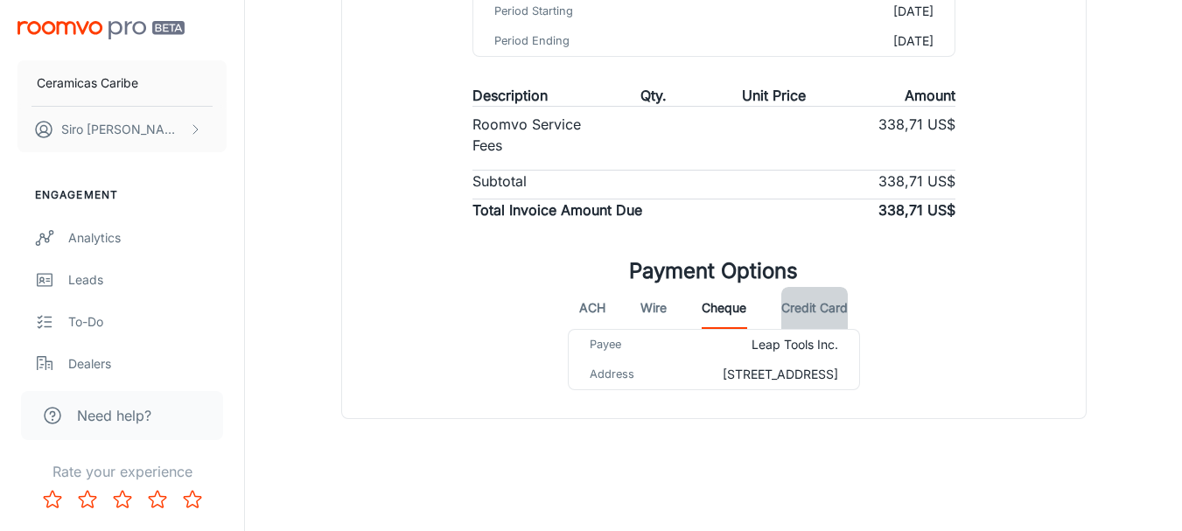
click at [819, 290] on button "Credit Card" at bounding box center [814, 308] width 66 height 42
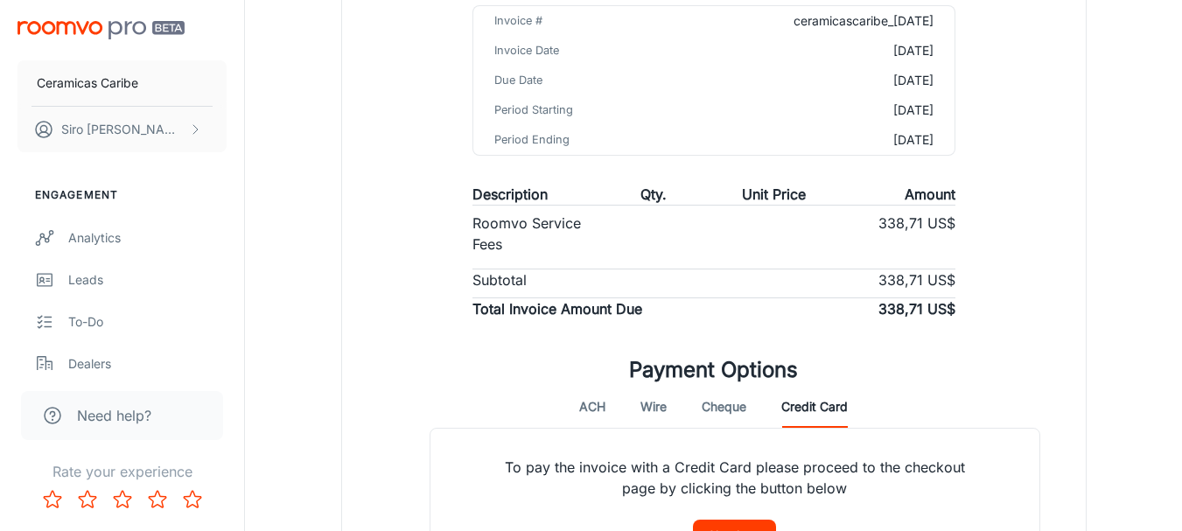
scroll to position [287, 0]
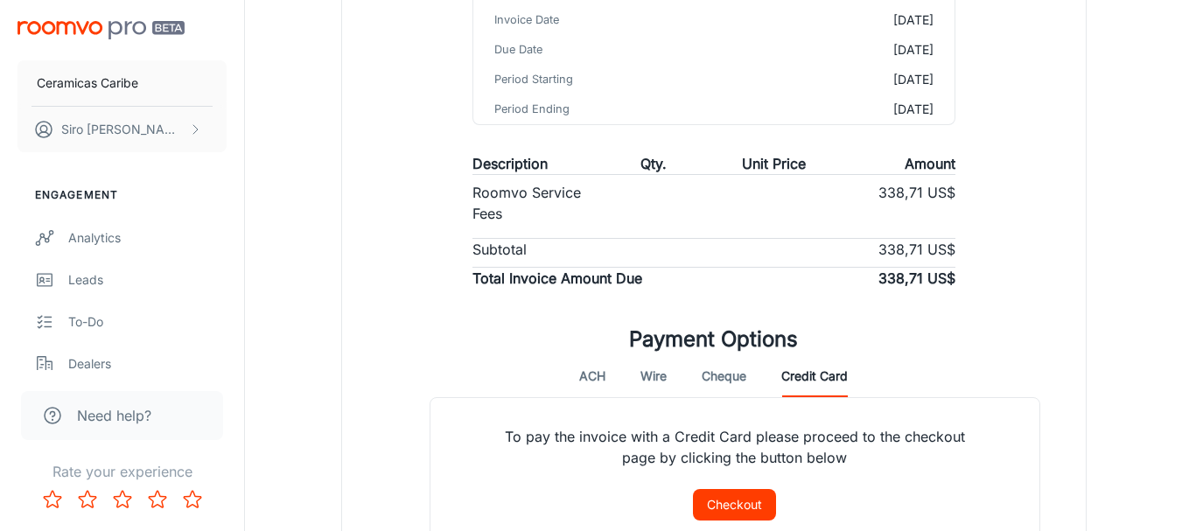
click at [721, 503] on button "Checkout" at bounding box center [734, 504] width 83 height 31
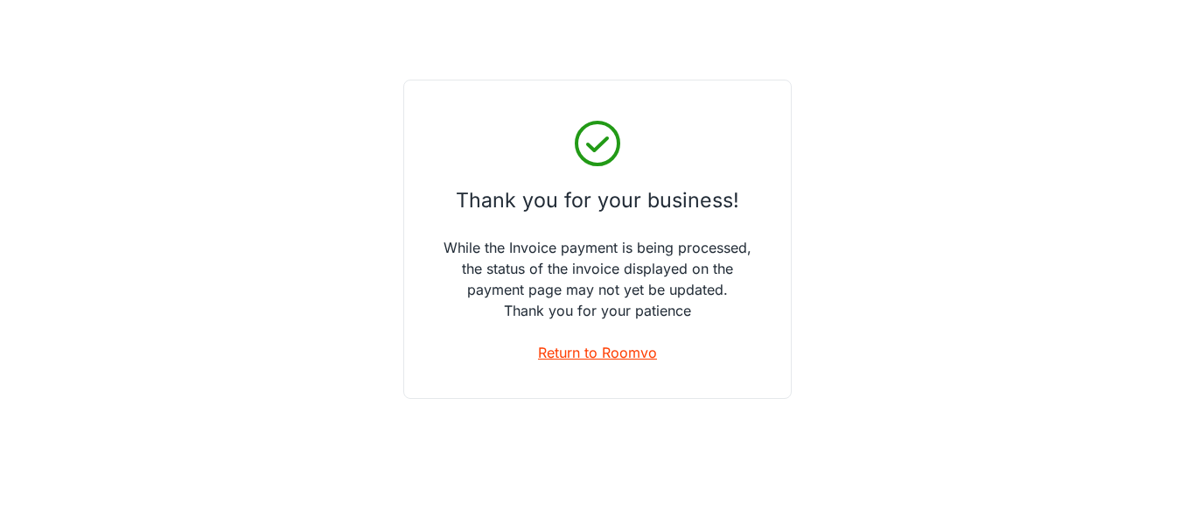
click at [603, 351] on link "Return to Roomvo" at bounding box center [597, 352] width 119 height 21
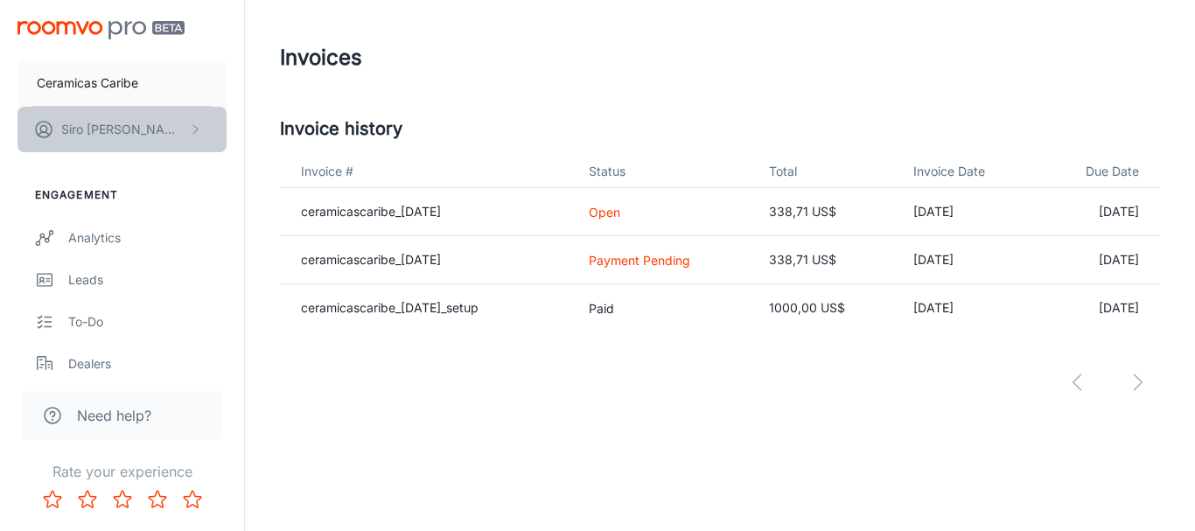
click at [95, 130] on p "[PERSON_NAME]" at bounding box center [122, 129] width 123 height 19
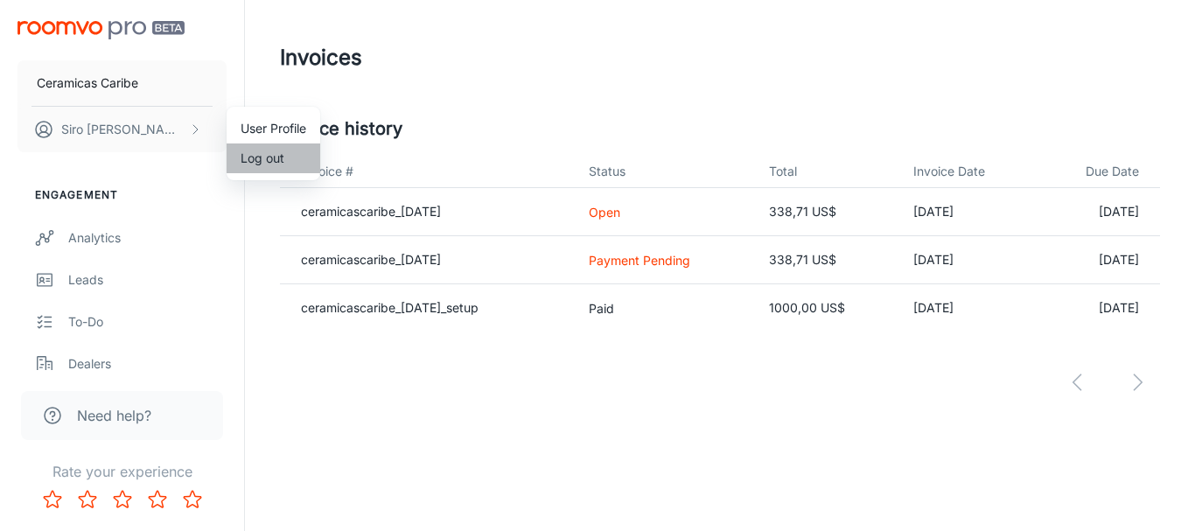
click at [258, 161] on li "Log out" at bounding box center [274, 158] width 94 height 30
